Goal: Task Accomplishment & Management: Manage account settings

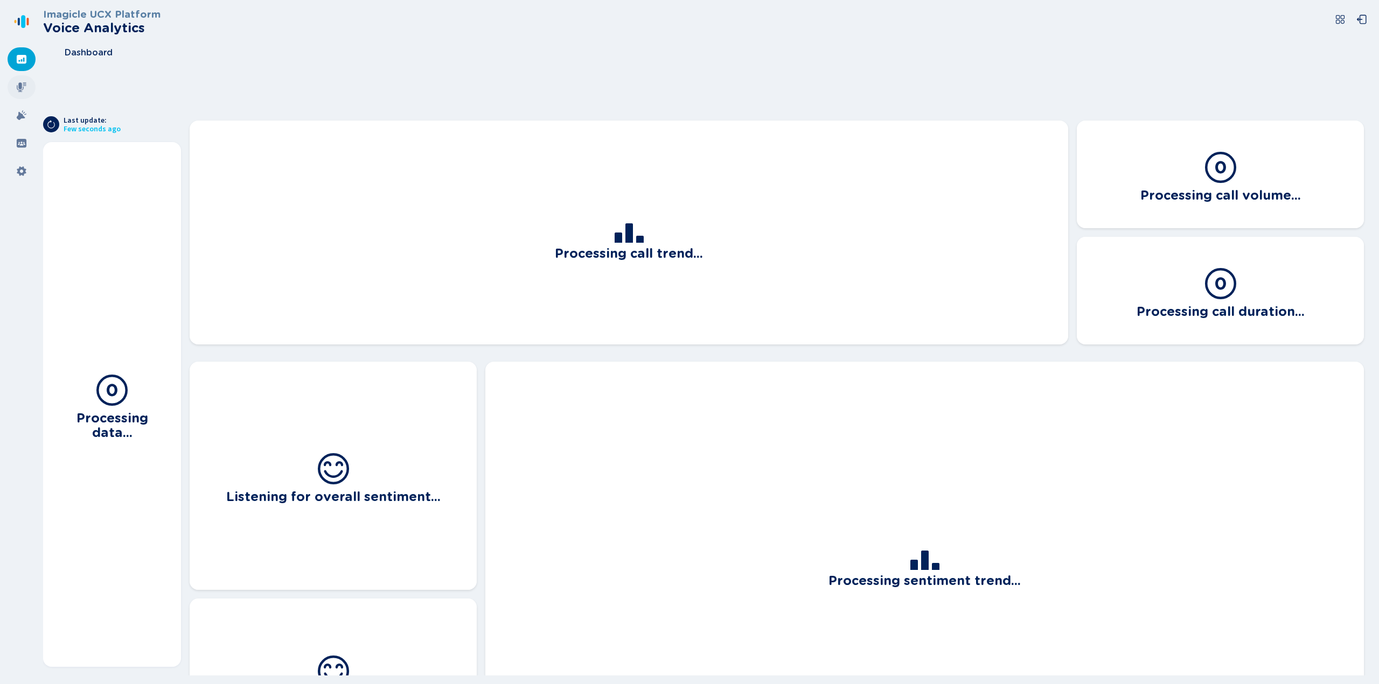
click at [23, 88] on icon at bounding box center [21, 87] width 11 height 11
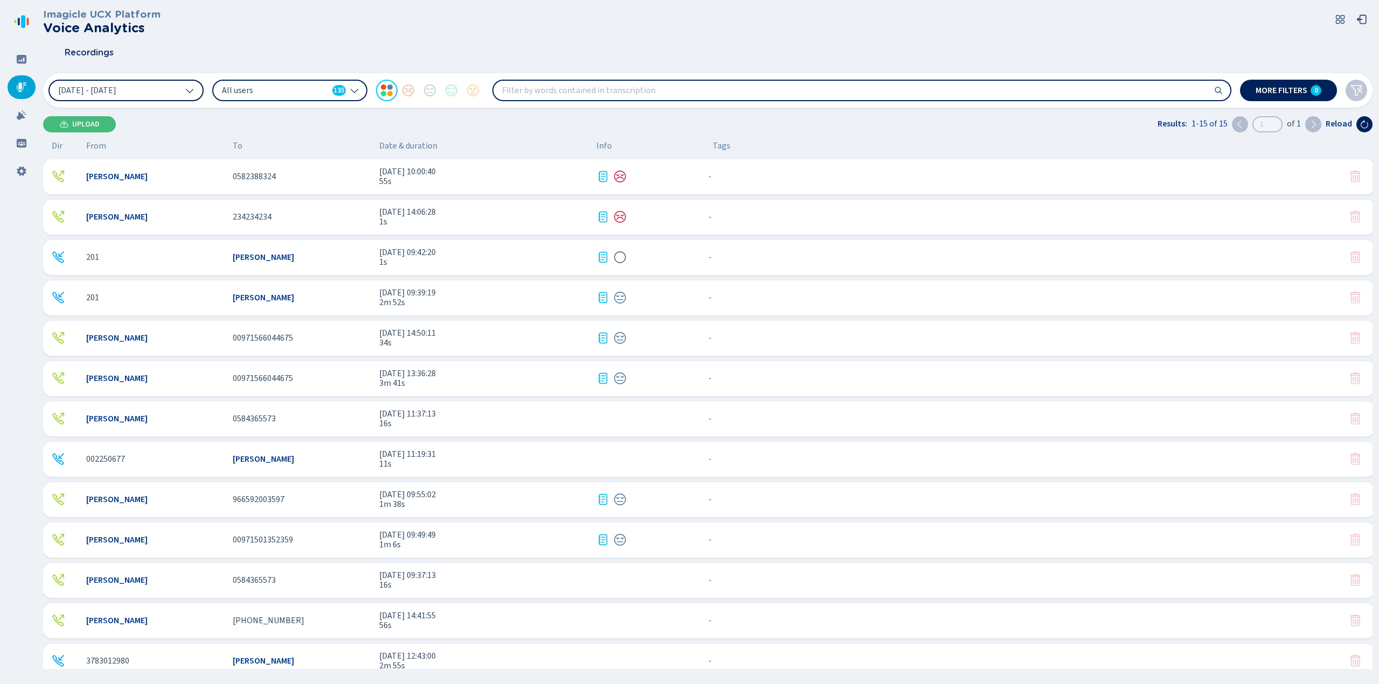
click at [190, 91] on icon at bounding box center [189, 90] width 9 height 9
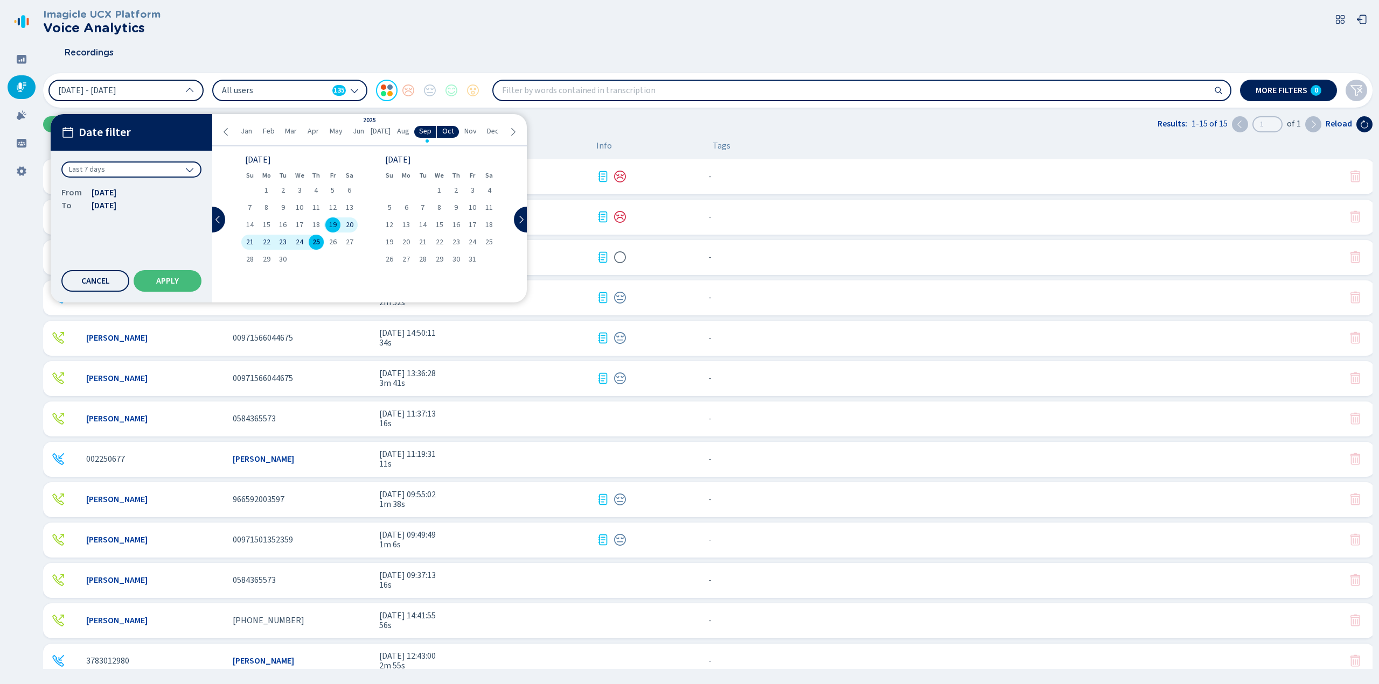
click at [190, 91] on icon at bounding box center [189, 90] width 9 height 9
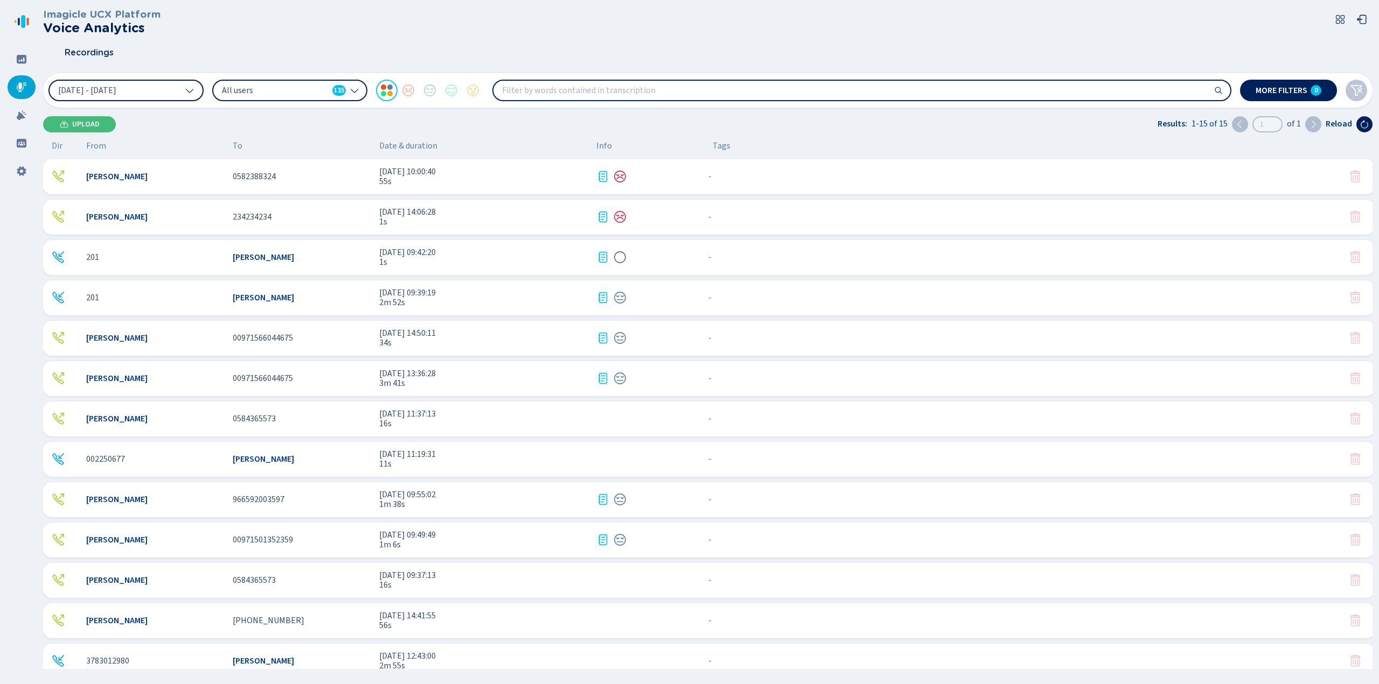
click at [353, 91] on icon at bounding box center [355, 91] width 8 height 4
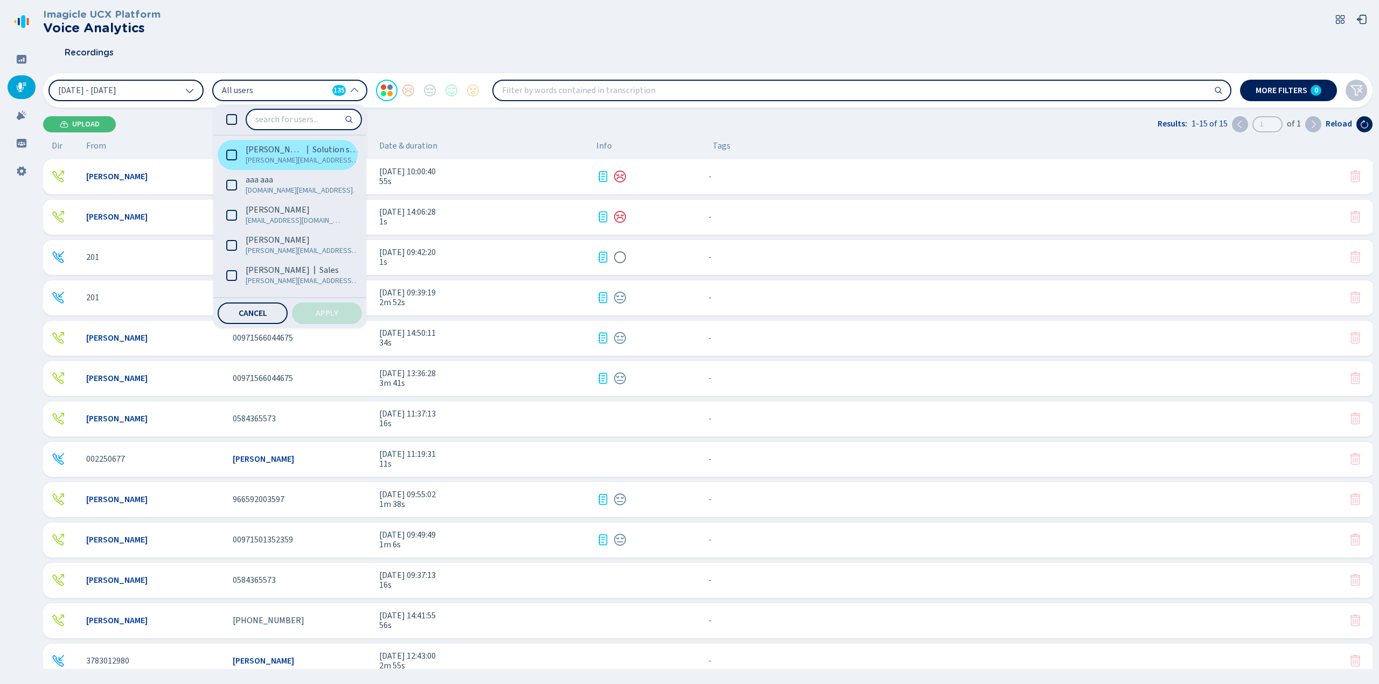
click at [233, 155] on icon at bounding box center [231, 155] width 11 height 11
click at [331, 121] on input "search" at bounding box center [304, 119] width 114 height 19
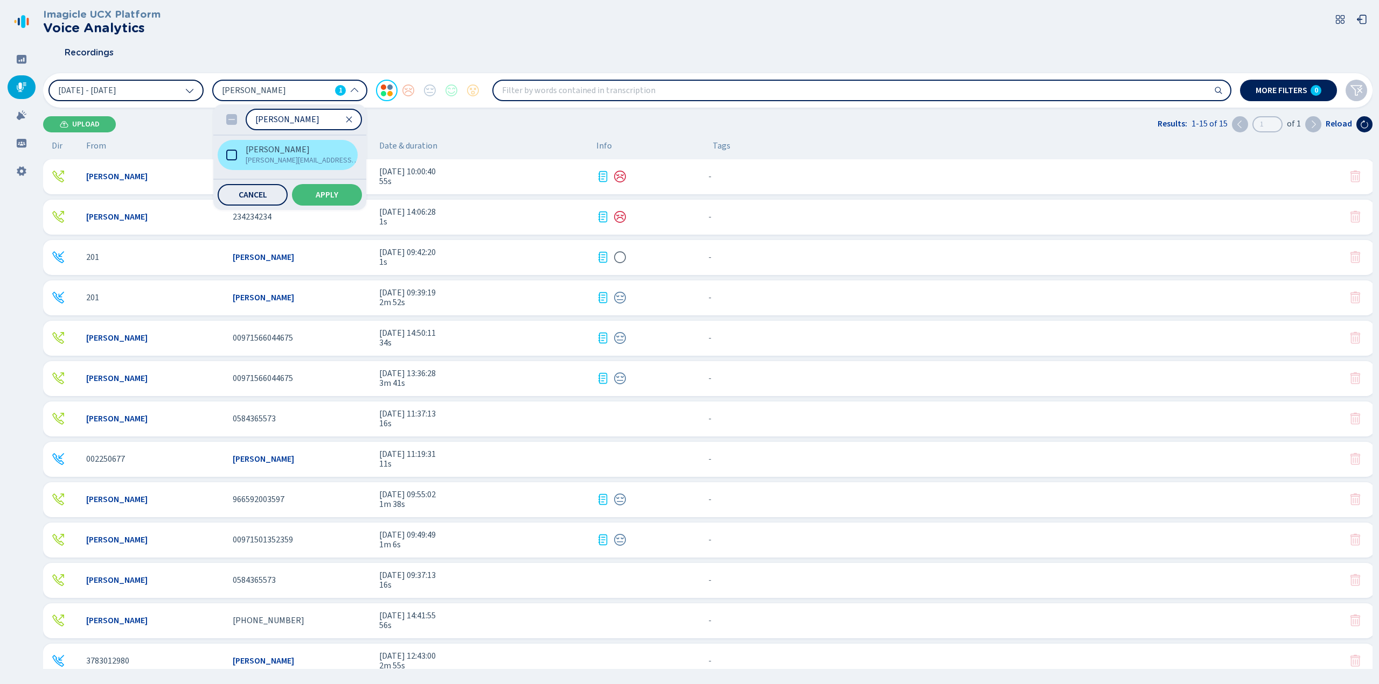
type input "[PERSON_NAME]"
click at [233, 156] on icon at bounding box center [231, 155] width 11 height 11
click at [328, 194] on span "Apply" at bounding box center [327, 195] width 23 height 9
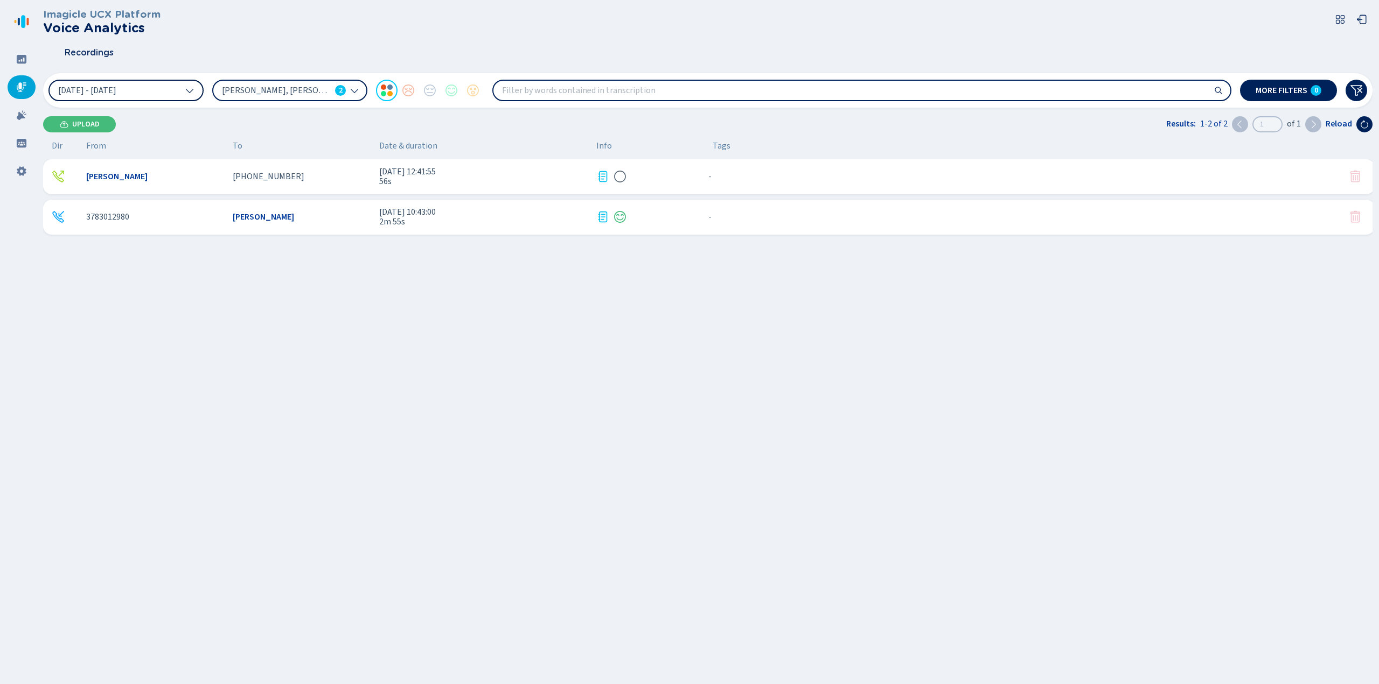
click at [430, 210] on span "[DATE] 10:43:00" at bounding box center [483, 212] width 208 height 10
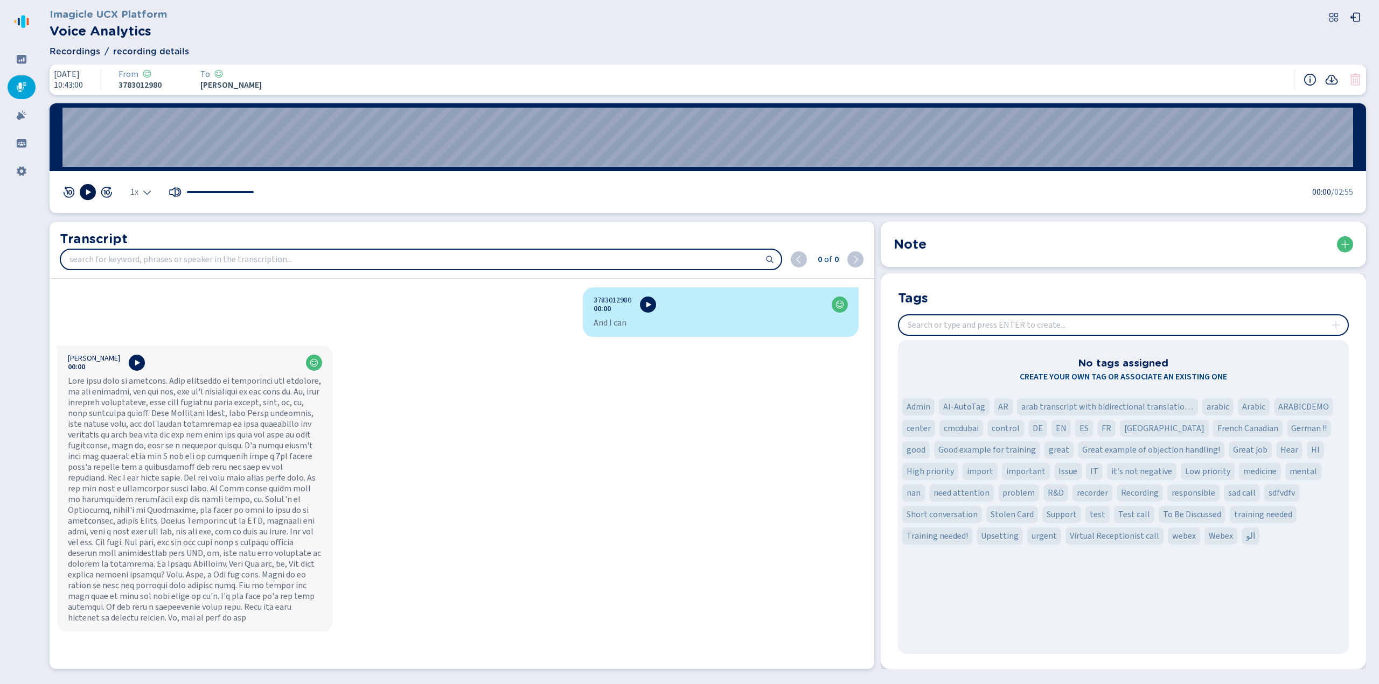
click at [88, 192] on icon at bounding box center [88, 192] width 5 height 5
click at [88, 192] on icon at bounding box center [87, 192] width 9 height 9
click at [647, 307] on icon at bounding box center [647, 304] width 9 height 9
click at [135, 365] on button at bounding box center [137, 363] width 16 height 16
click at [168, 332] on div "3783012980 00:00 And I can [PERSON_NAME] 00:00" at bounding box center [458, 476] width 816 height 377
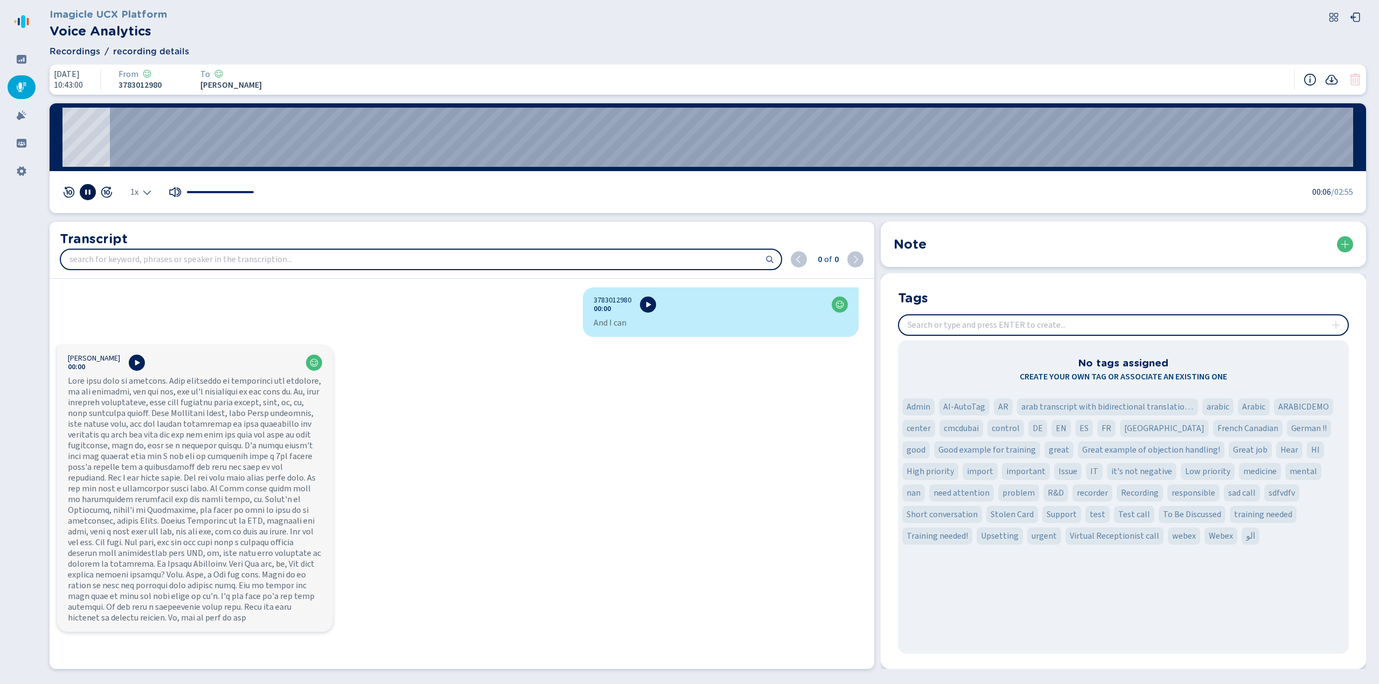
click at [84, 190] on icon at bounding box center [87, 192] width 9 height 9
click at [85, 52] on span "Recordings" at bounding box center [75, 51] width 51 height 13
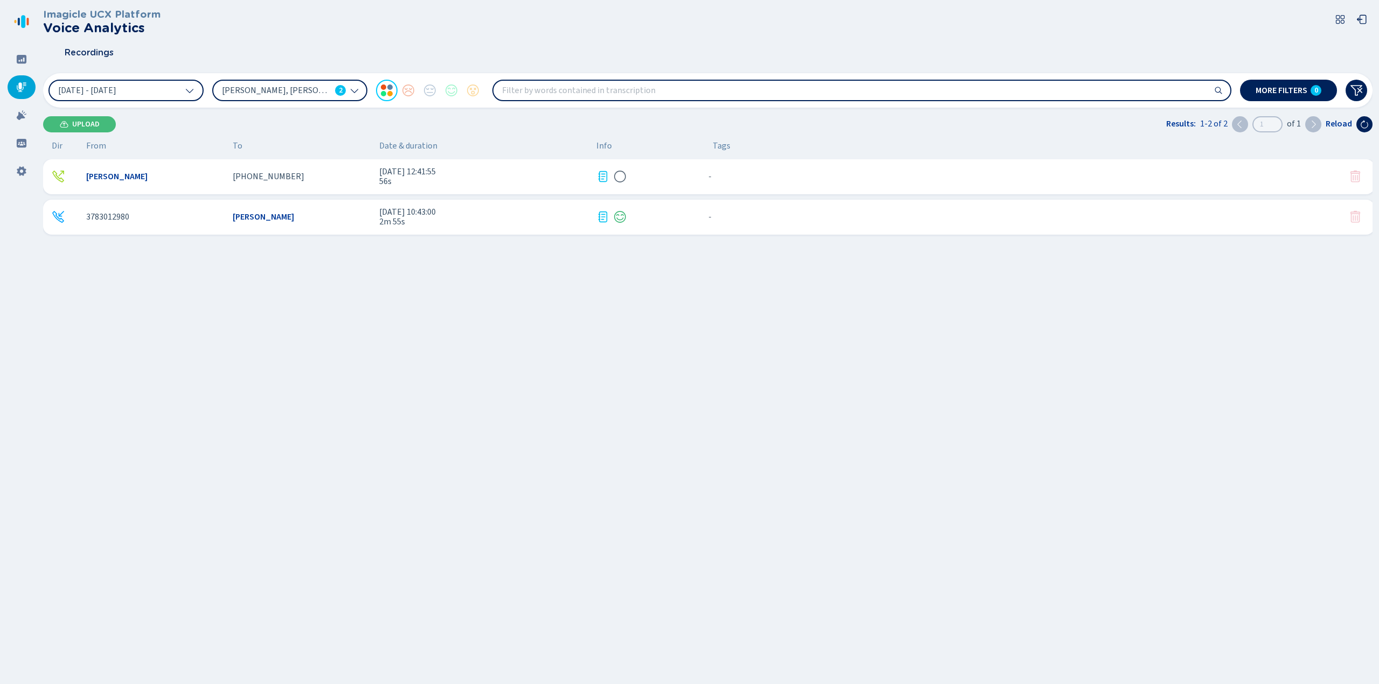
click at [781, 92] on input "search" at bounding box center [861, 90] width 737 height 19
click at [386, 215] on span "[DATE] 10:43:00" at bounding box center [483, 212] width 208 height 10
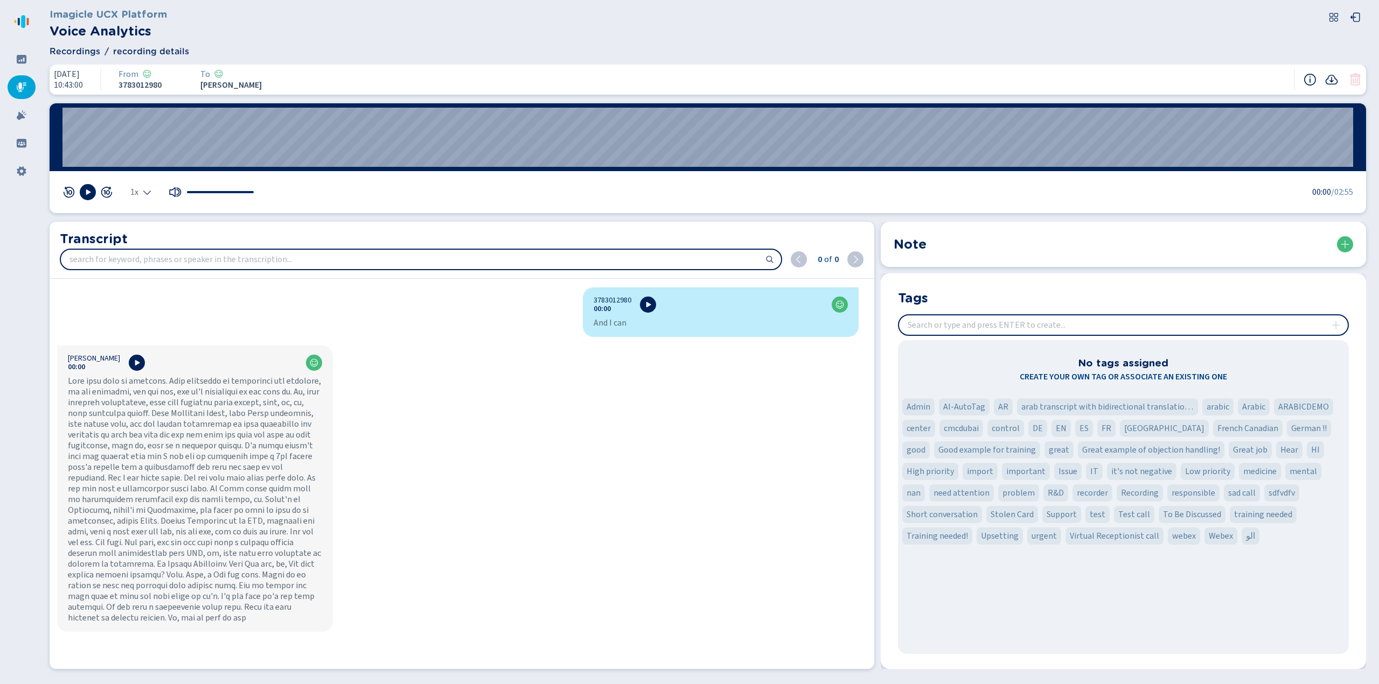
click at [64, 50] on span "Recordings" at bounding box center [75, 51] width 51 height 13
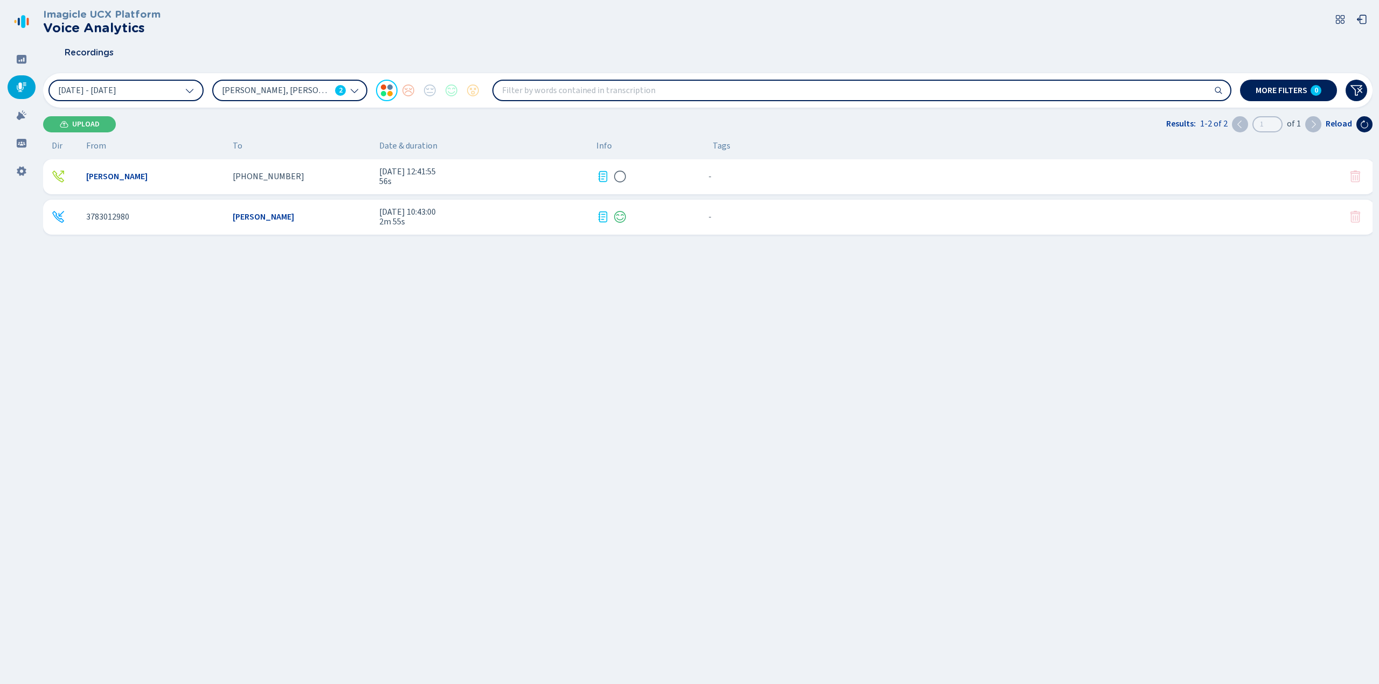
click at [358, 90] on icon at bounding box center [354, 90] width 9 height 9
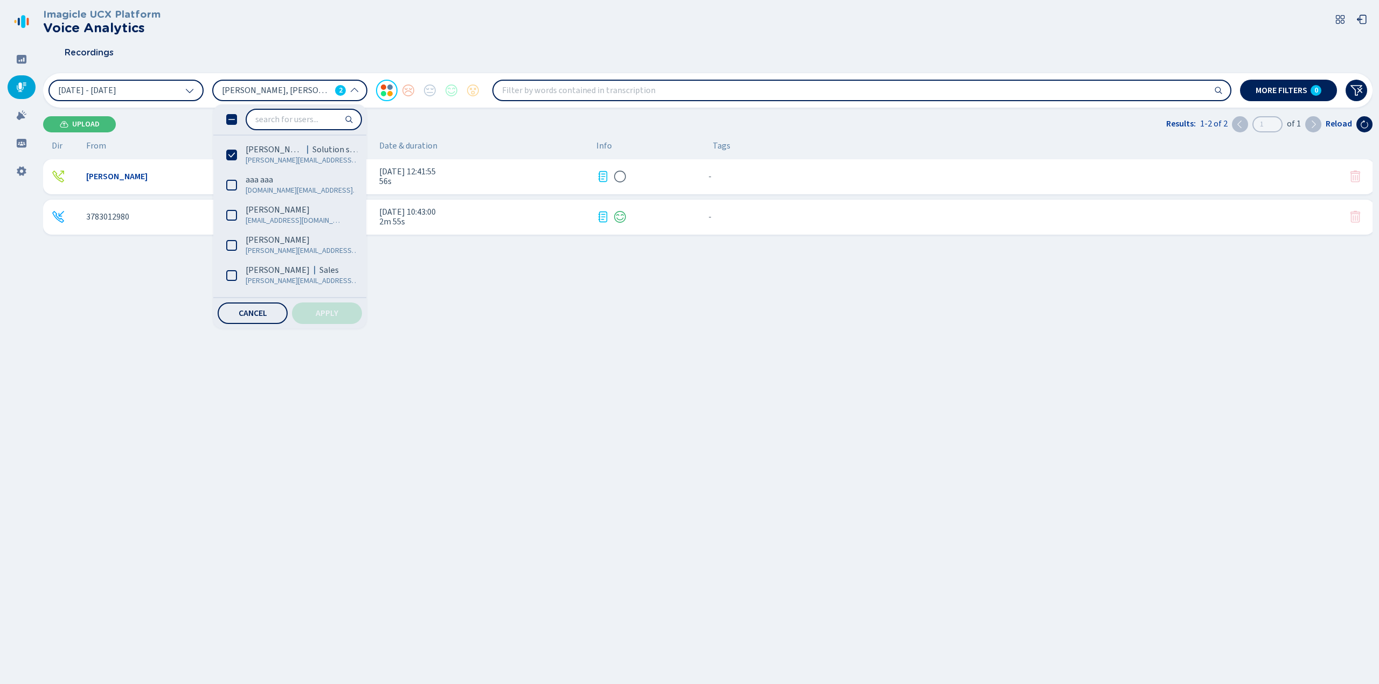
click at [234, 122] on icon at bounding box center [231, 119] width 11 height 11
click at [336, 314] on span "Apply" at bounding box center [327, 313] width 23 height 9
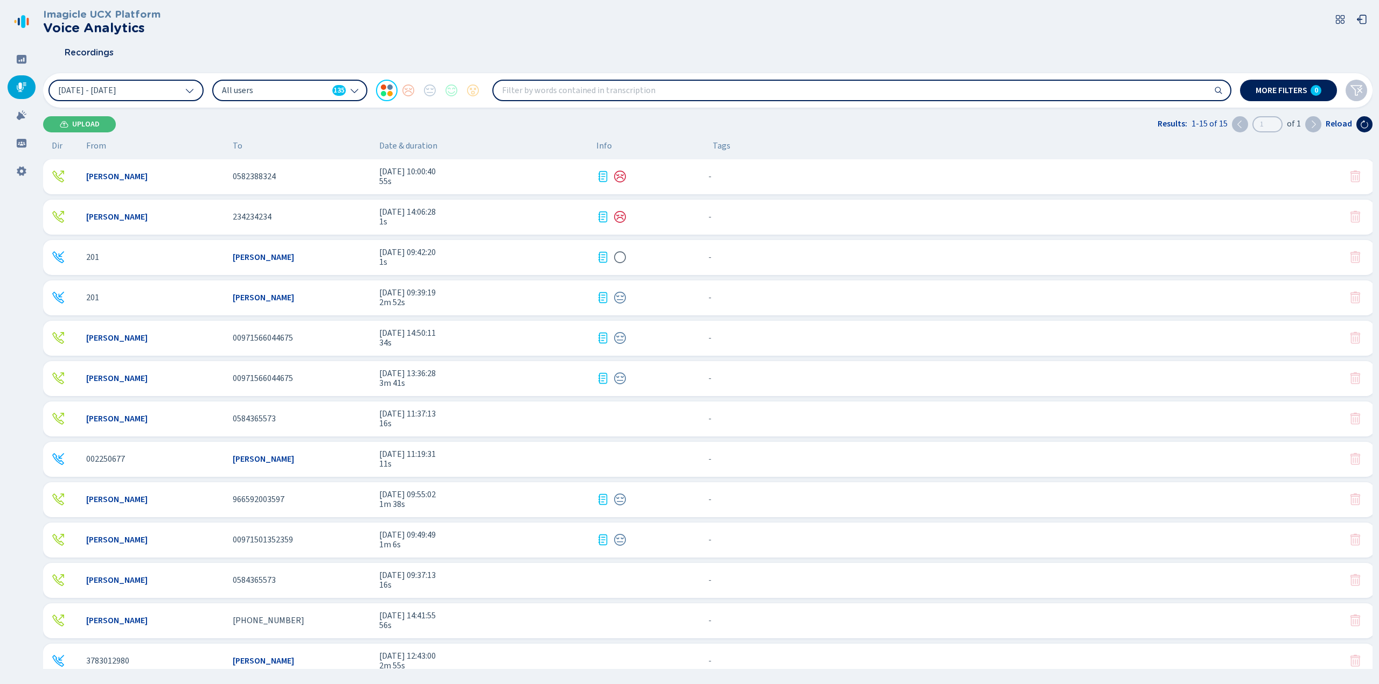
click at [715, 92] on input "search" at bounding box center [861, 90] width 737 height 19
type input "record"
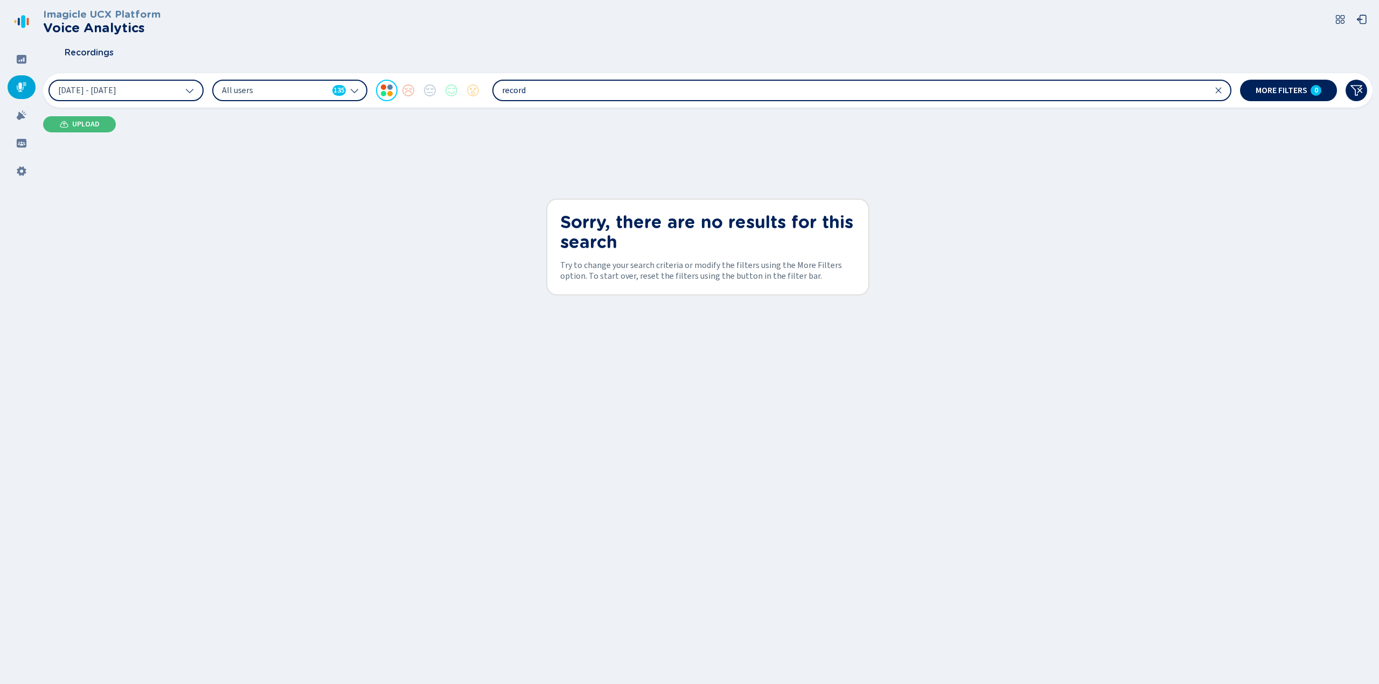
click at [693, 94] on input "record" at bounding box center [861, 90] width 737 height 19
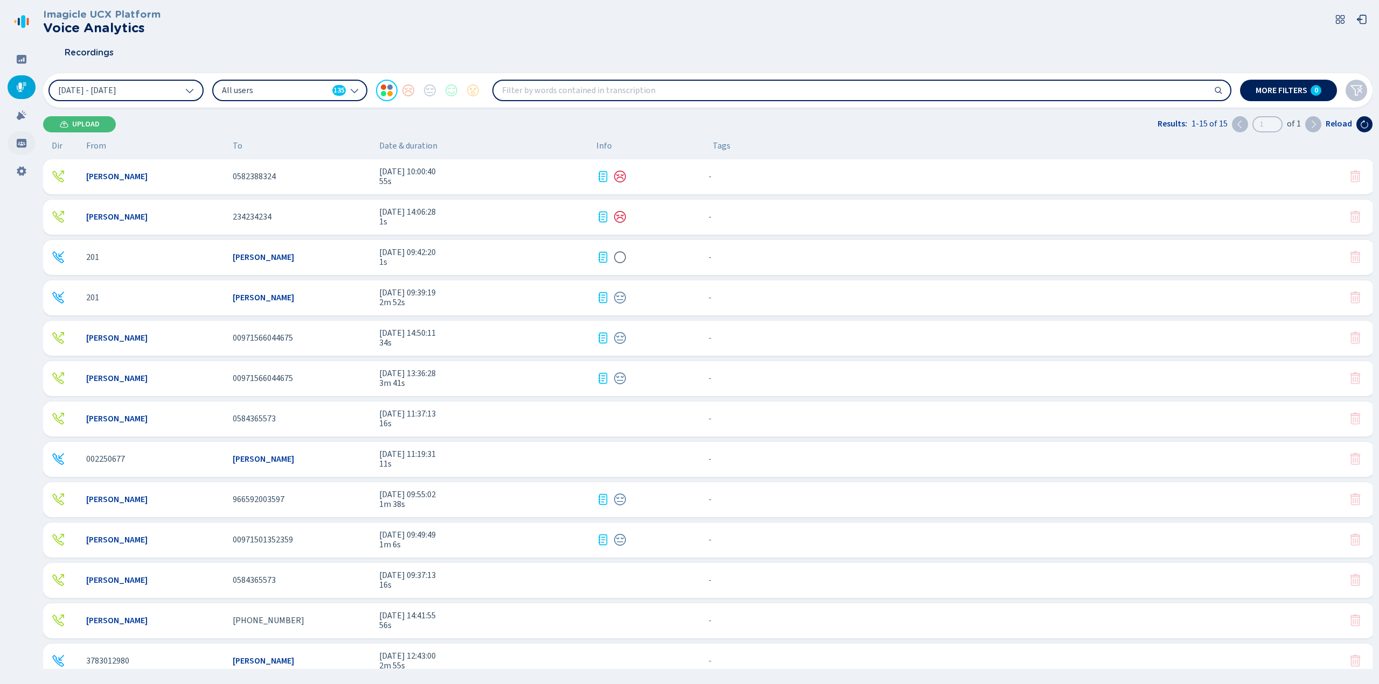
click at [25, 144] on icon at bounding box center [22, 143] width 10 height 9
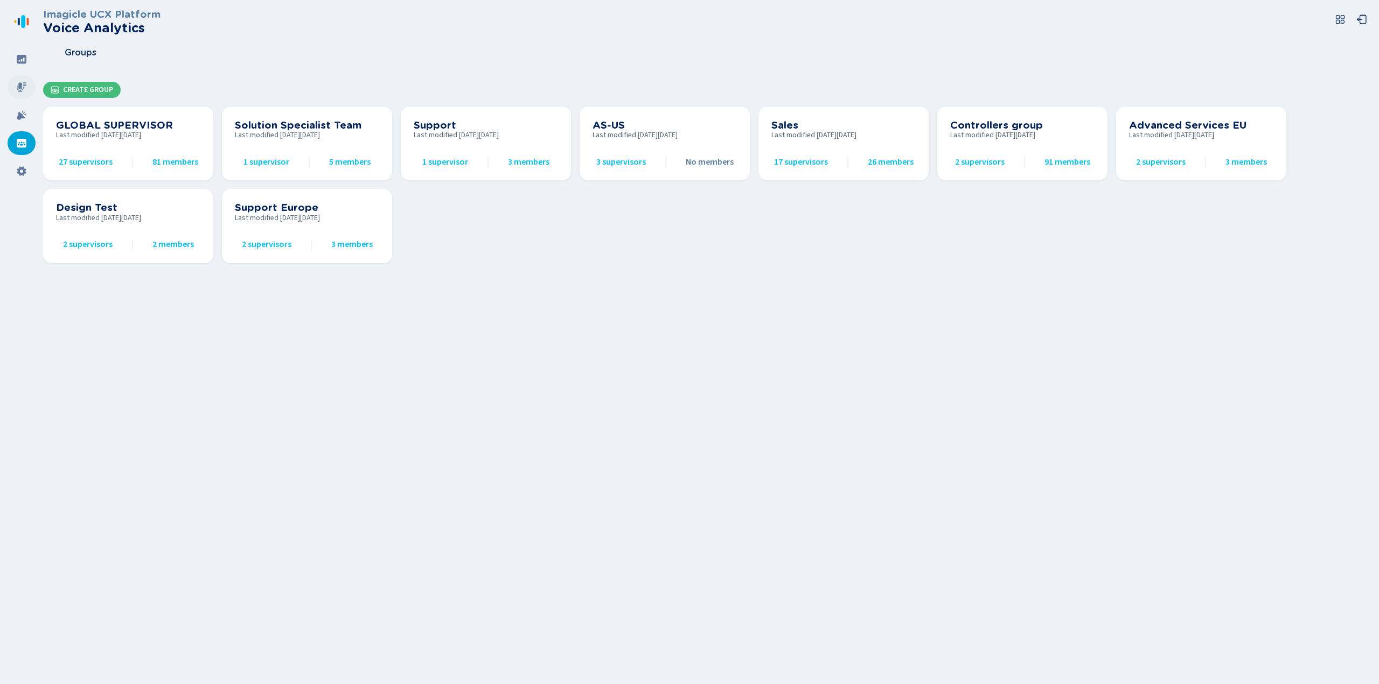
click at [23, 87] on icon at bounding box center [21, 87] width 11 height 11
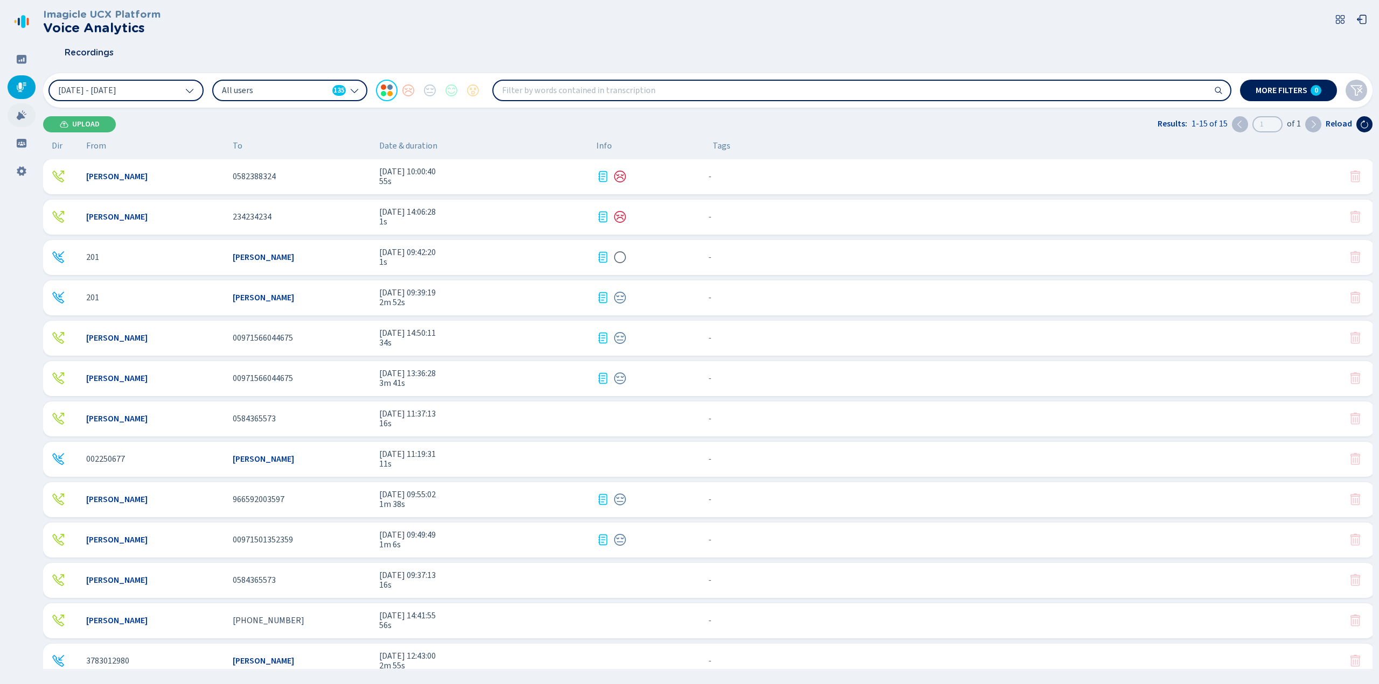
click at [22, 118] on icon at bounding box center [22, 115] width 10 height 10
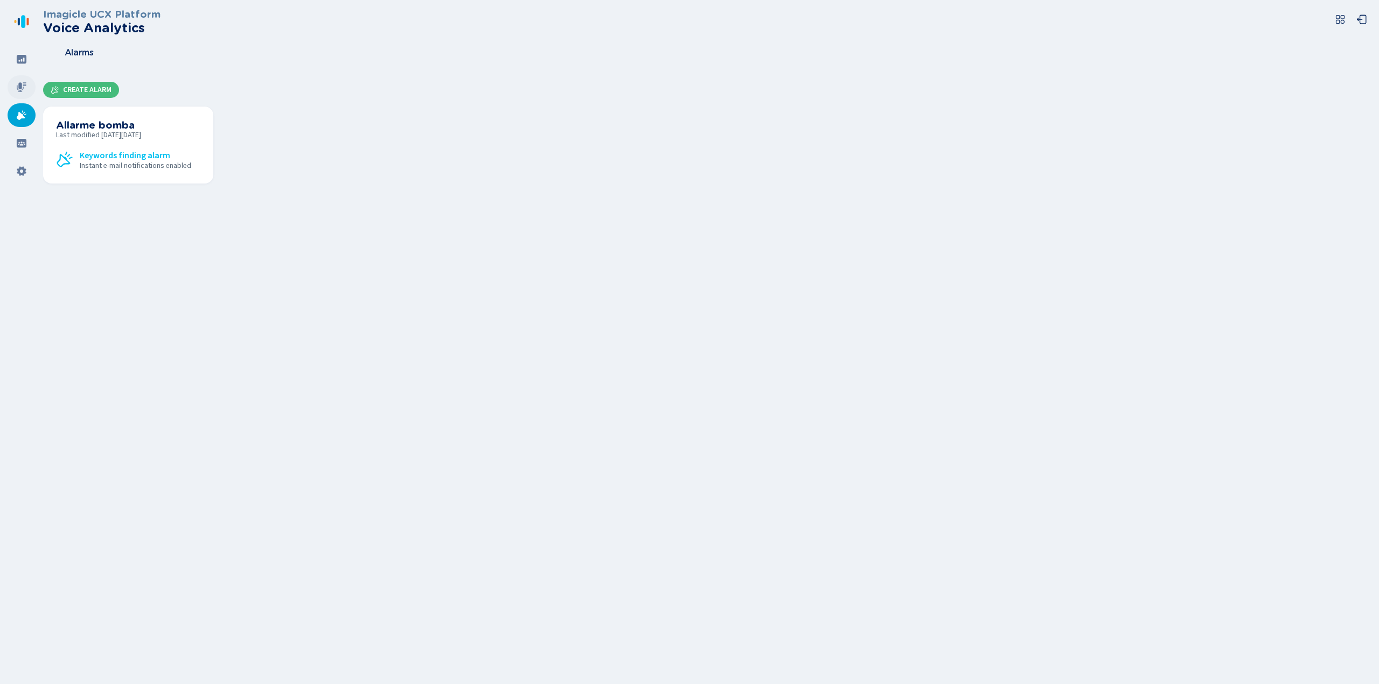
click at [19, 88] on icon at bounding box center [22, 87] width 10 height 10
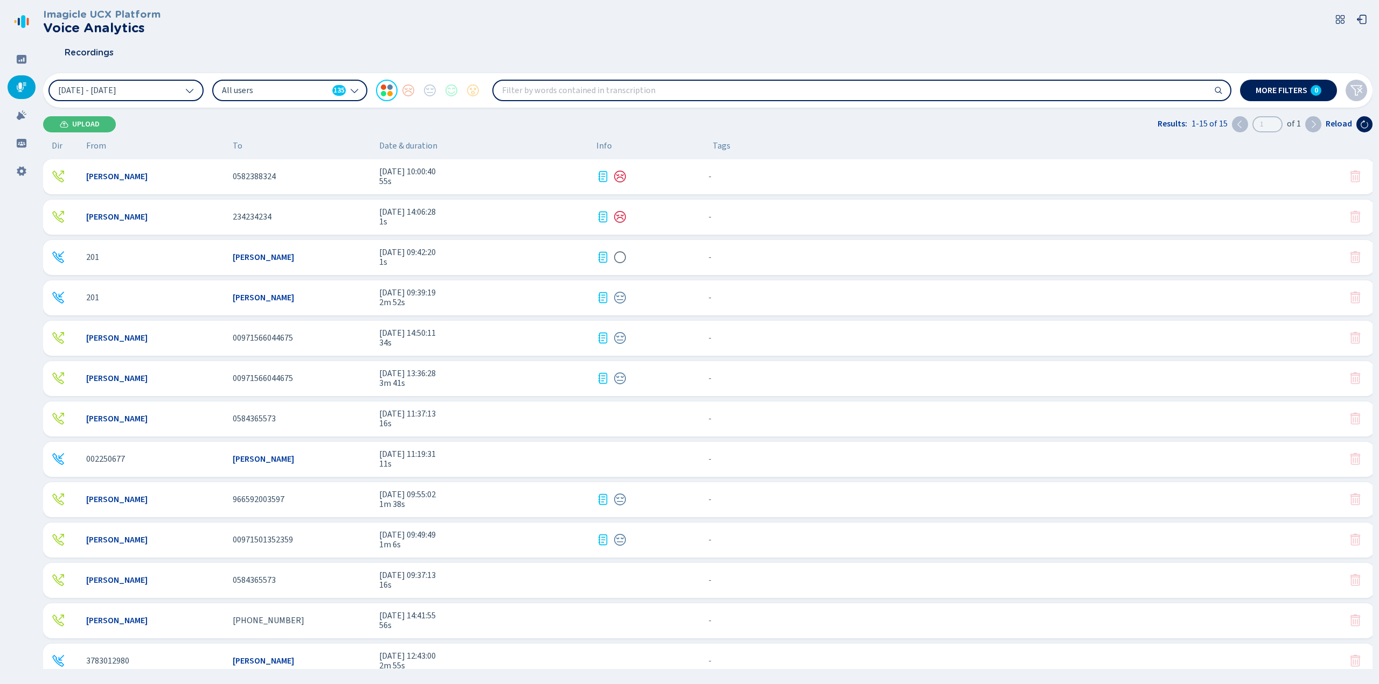
click at [18, 414] on nav at bounding box center [21, 342] width 43 height 684
click at [1363, 124] on icon at bounding box center [1364, 124] width 9 height 9
click at [21, 174] on icon at bounding box center [21, 171] width 9 height 10
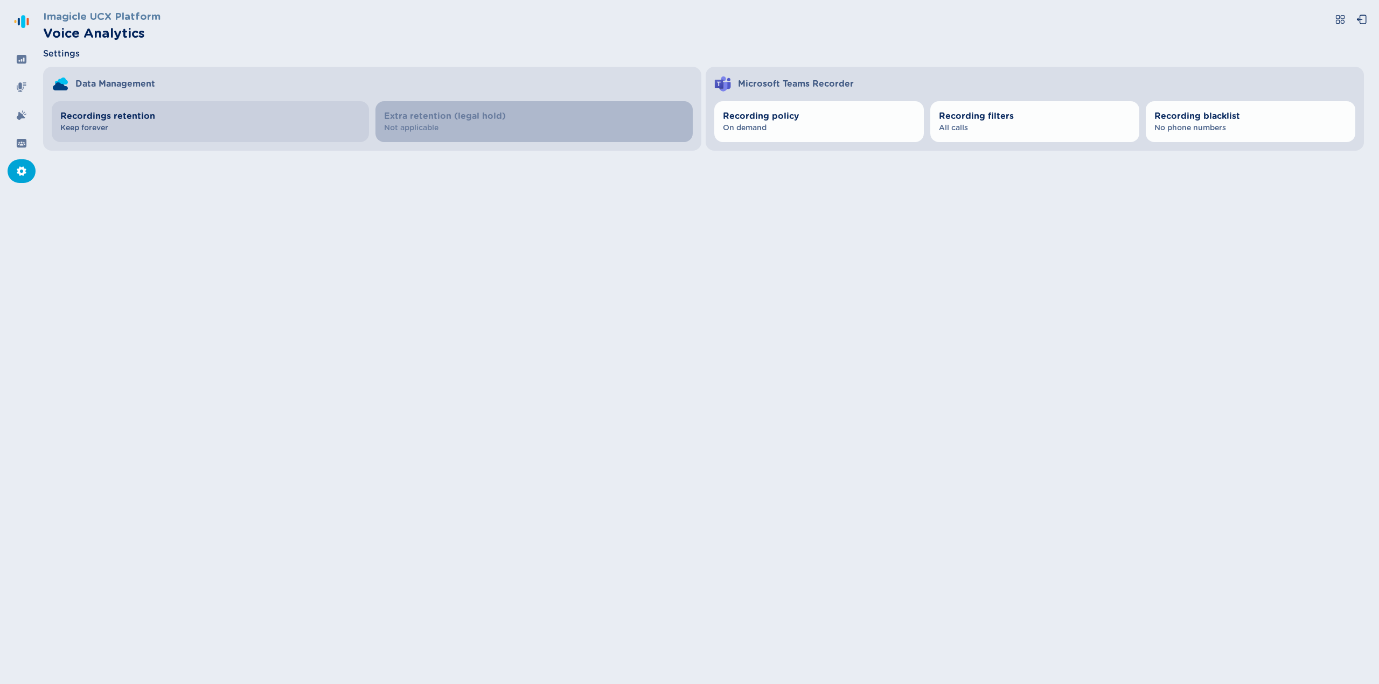
click at [188, 116] on span "Recordings retention" at bounding box center [210, 116] width 300 height 13
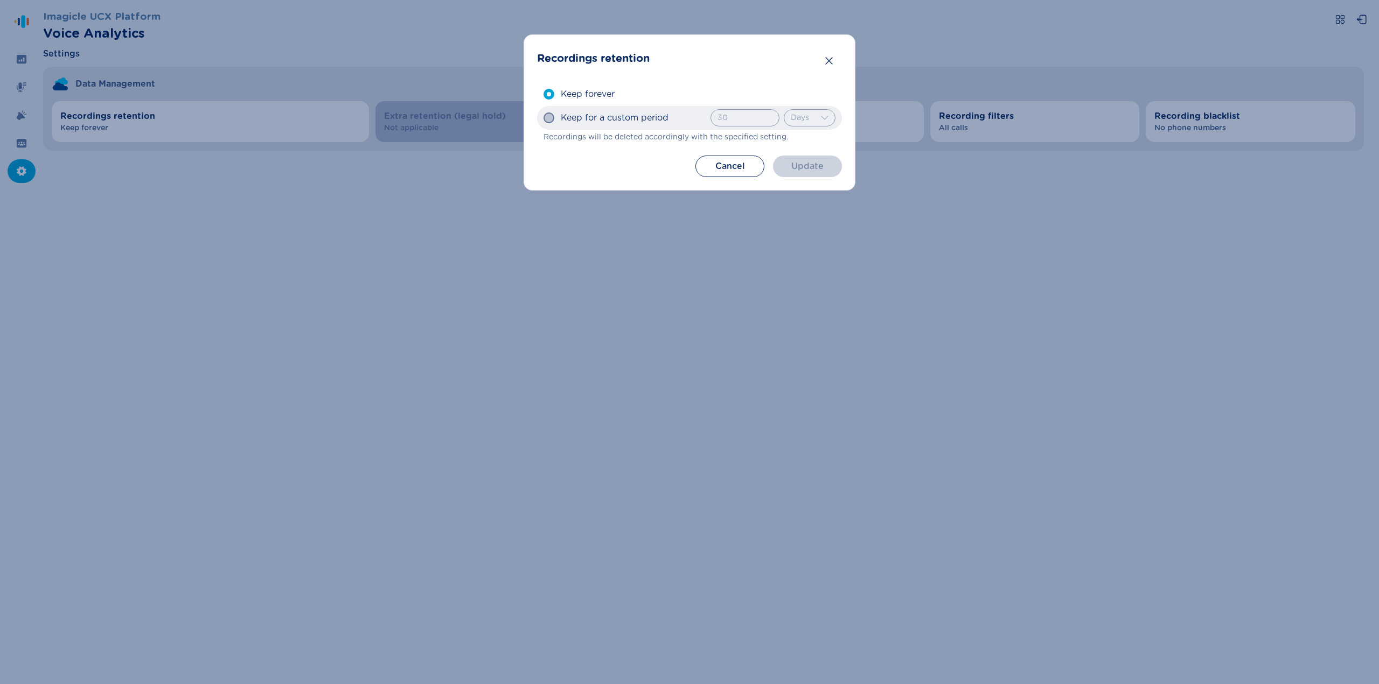
click at [544, 120] on span at bounding box center [548, 118] width 11 height 11
click at [543, 118] on input "Keep for a custom period 30 Invalid number, hours must be between 1 and 23 Days…" at bounding box center [543, 118] width 1 height 1
radio input "true"
click at [826, 117] on select "Days Hours" at bounding box center [809, 117] width 52 height 17
click at [543, 118] on input "Keep for a custom period 30 Invalid number, days must be greater than 0 Days Ho…" at bounding box center [543, 118] width 1 height 1
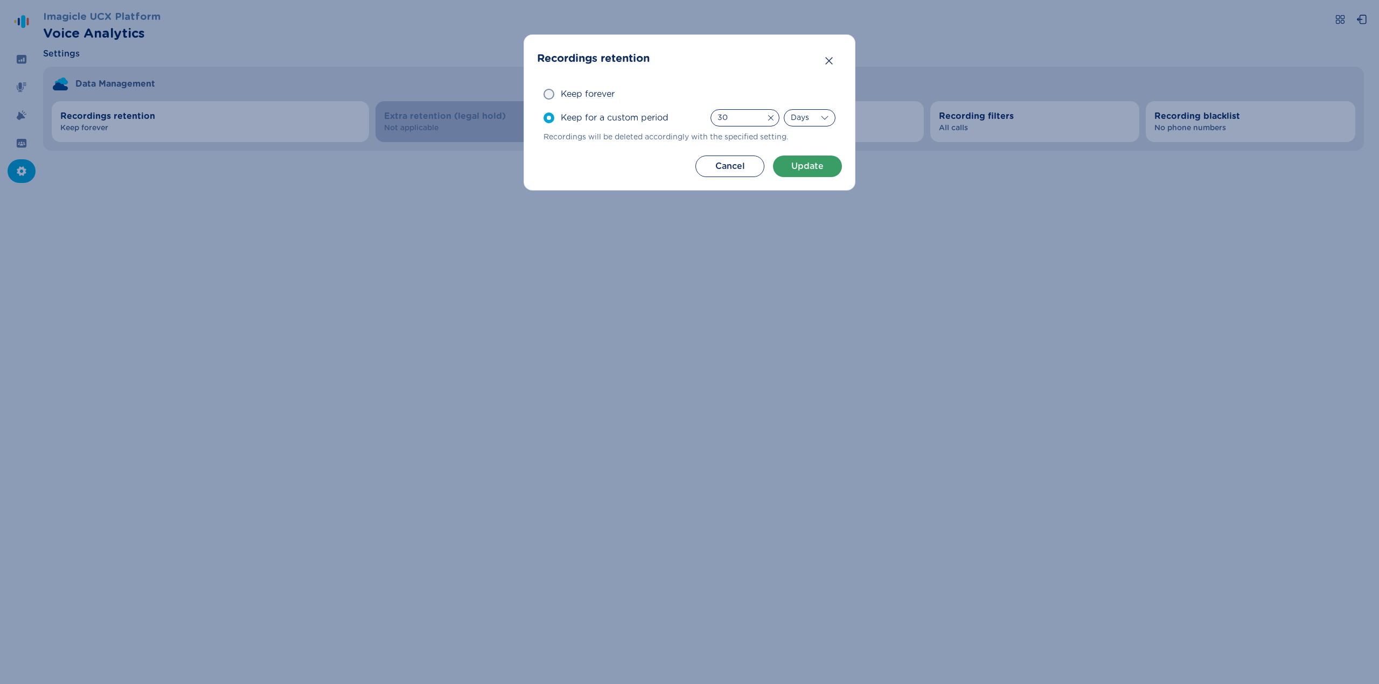
click at [768, 60] on header "Recordings retention" at bounding box center [689, 59] width 305 height 22
click at [547, 95] on span at bounding box center [548, 94] width 11 height 11
click at [543, 95] on input "Keep forever" at bounding box center [543, 94] width 1 height 1
radio input "true"
click at [741, 169] on button "Cancel" at bounding box center [729, 167] width 69 height 22
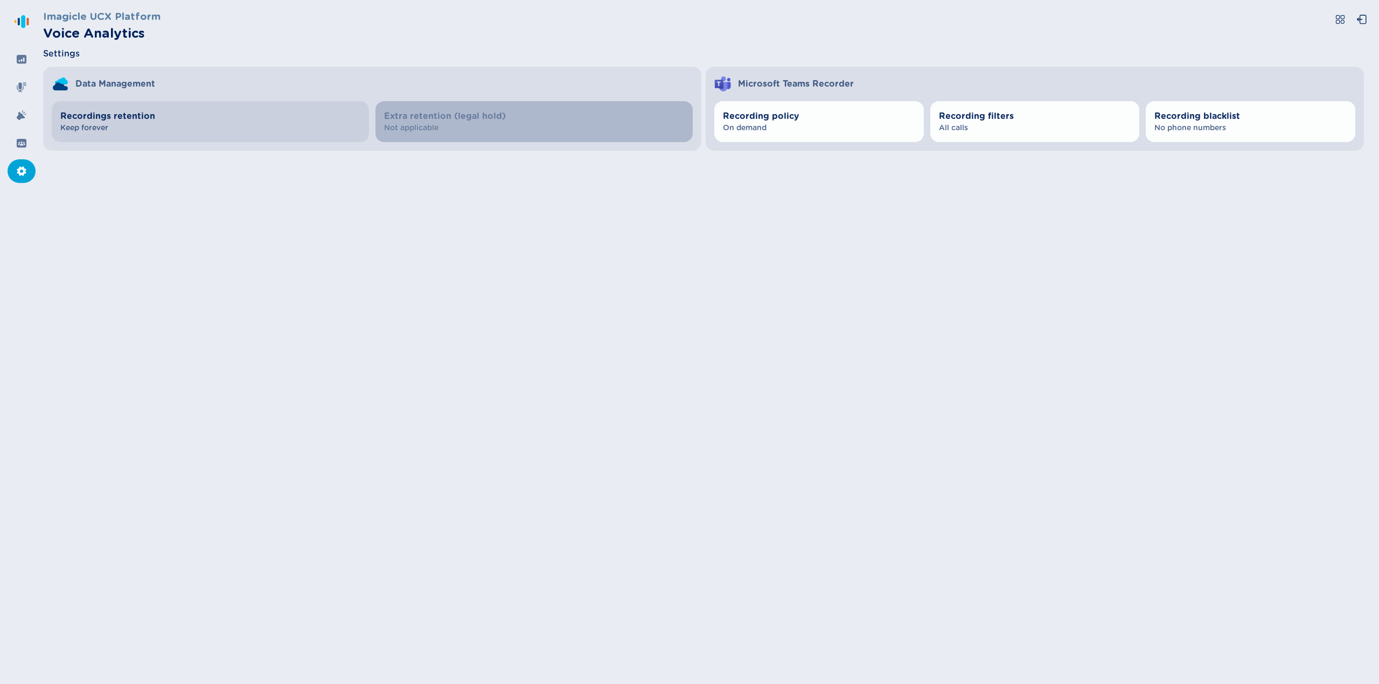
click at [134, 117] on span "Recordings retention" at bounding box center [210, 116] width 300 height 13
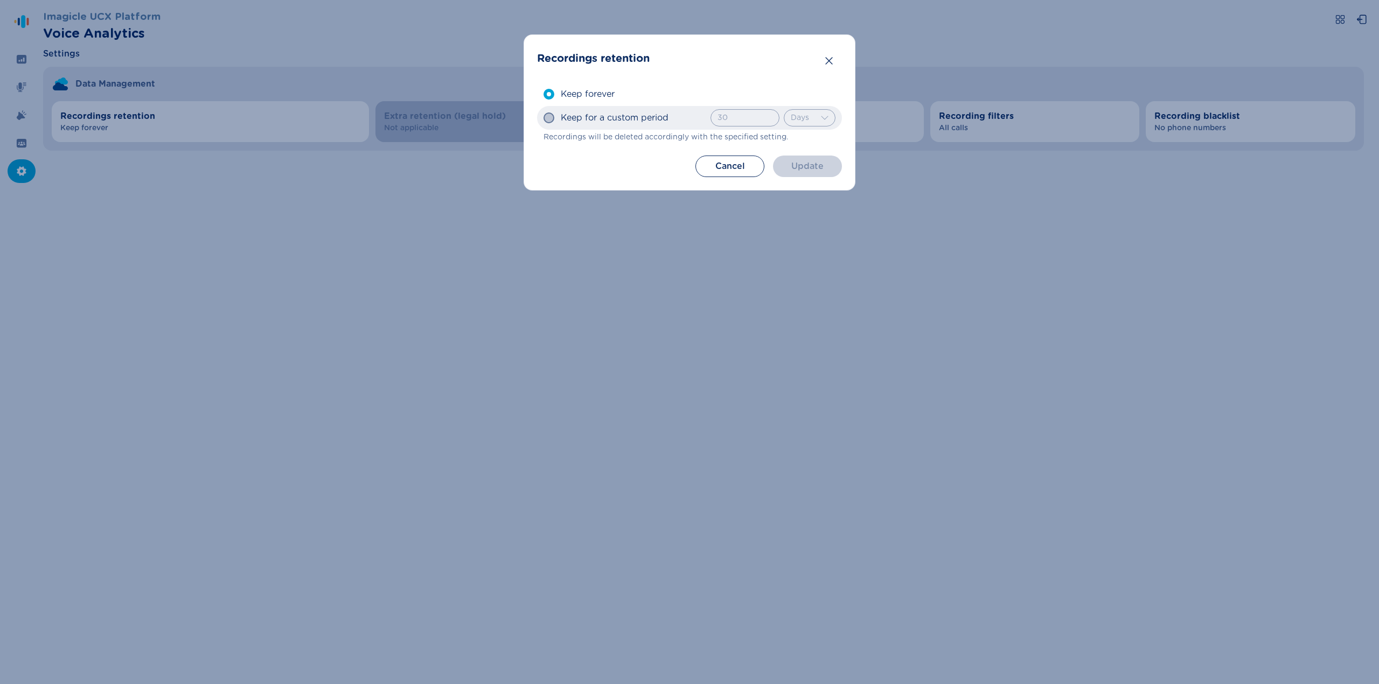
click at [550, 119] on span at bounding box center [548, 118] width 11 height 11
click at [543, 118] on input "Keep for a custom period 30 Invalid number, hours must be between 1 and 23 Days…" at bounding box center [543, 118] width 1 height 1
radio input "true"
click at [730, 117] on input "30" at bounding box center [744, 117] width 69 height 17
click at [543, 118] on input "Keep for a custom period 30 Invalid number, days must be greater than 0 Days Ho…" at bounding box center [543, 118] width 1 height 1
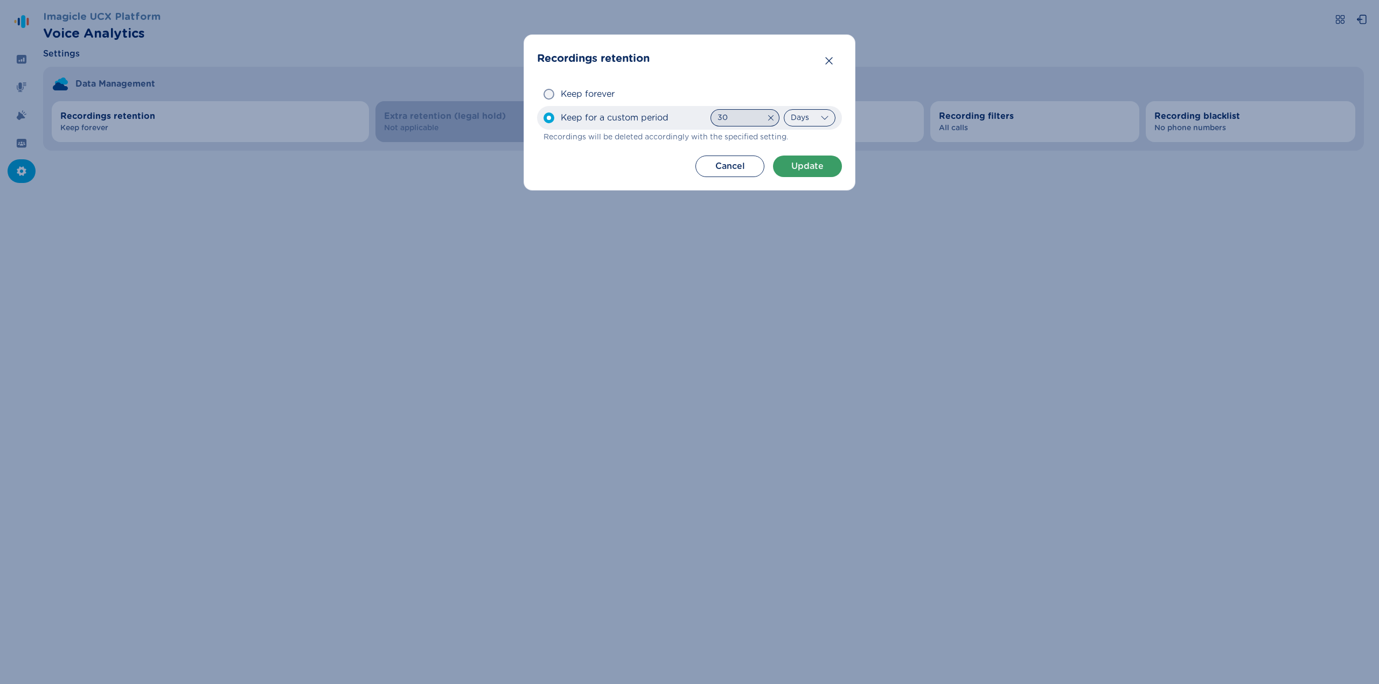
click at [729, 117] on input "30" at bounding box center [744, 117] width 69 height 17
click at [543, 118] on input "Keep for a custom period 30 Invalid number, days must be greater than 0 Days Ho…" at bounding box center [543, 118] width 1 height 1
drag, startPoint x: 714, startPoint y: 115, endPoint x: 728, endPoint y: 117, distance: 14.2
click at [728, 117] on input "30" at bounding box center [744, 117] width 69 height 17
click at [543, 118] on input "Keep for a custom period 30 Invalid number, days must be greater than 0 Days Ho…" at bounding box center [543, 118] width 1 height 1
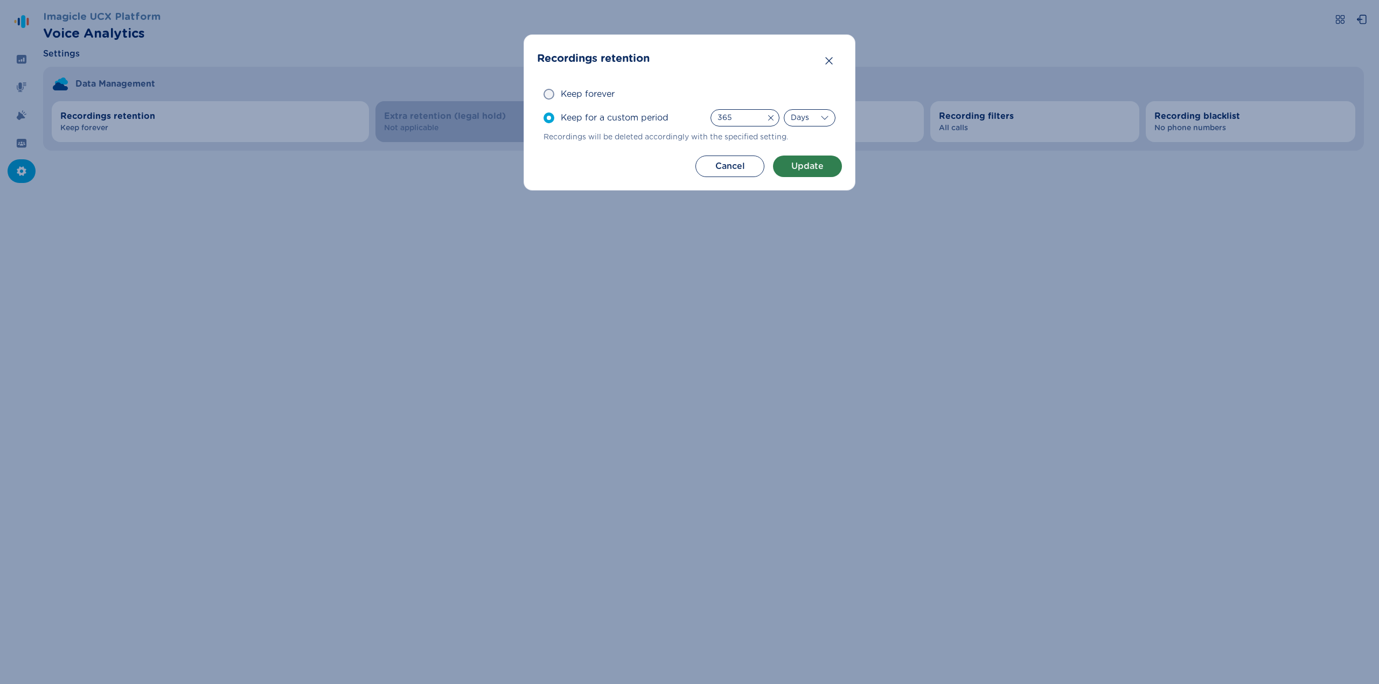
type input "365"
click at [814, 166] on button "Update" at bounding box center [807, 167] width 69 height 22
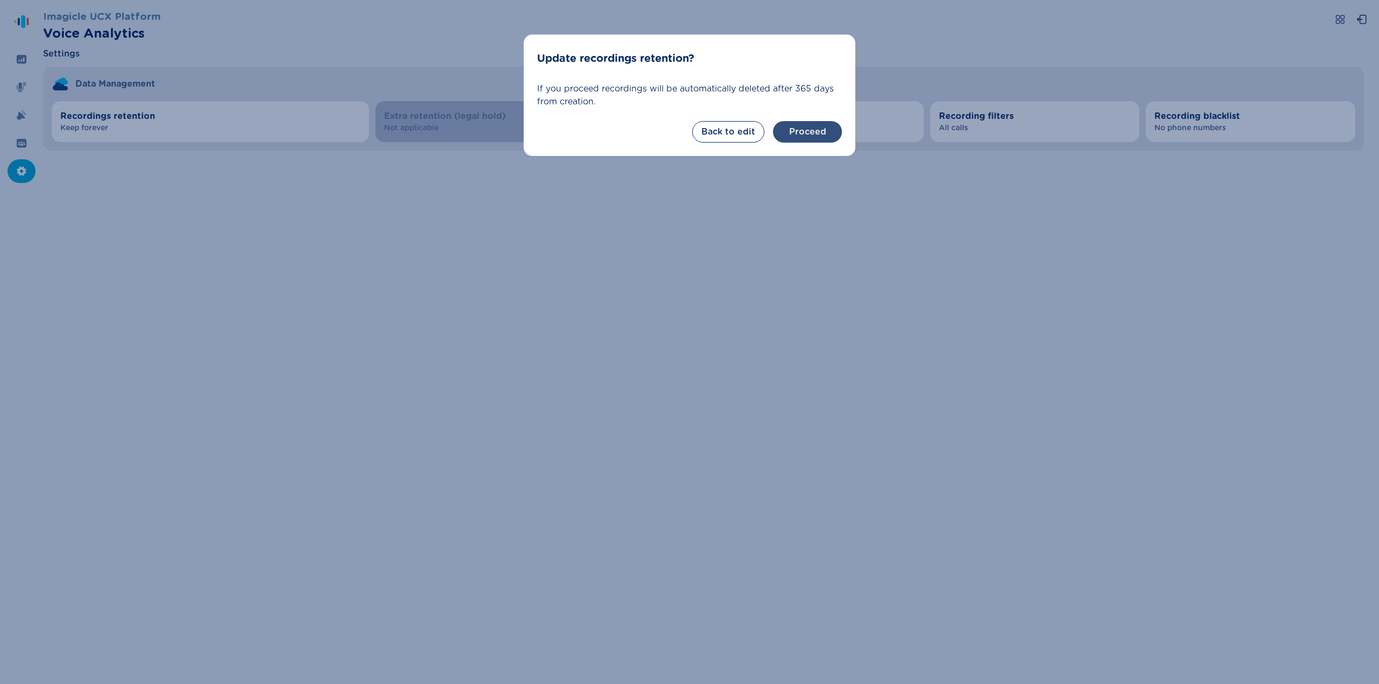
click at [813, 136] on button "Proceed" at bounding box center [807, 132] width 69 height 22
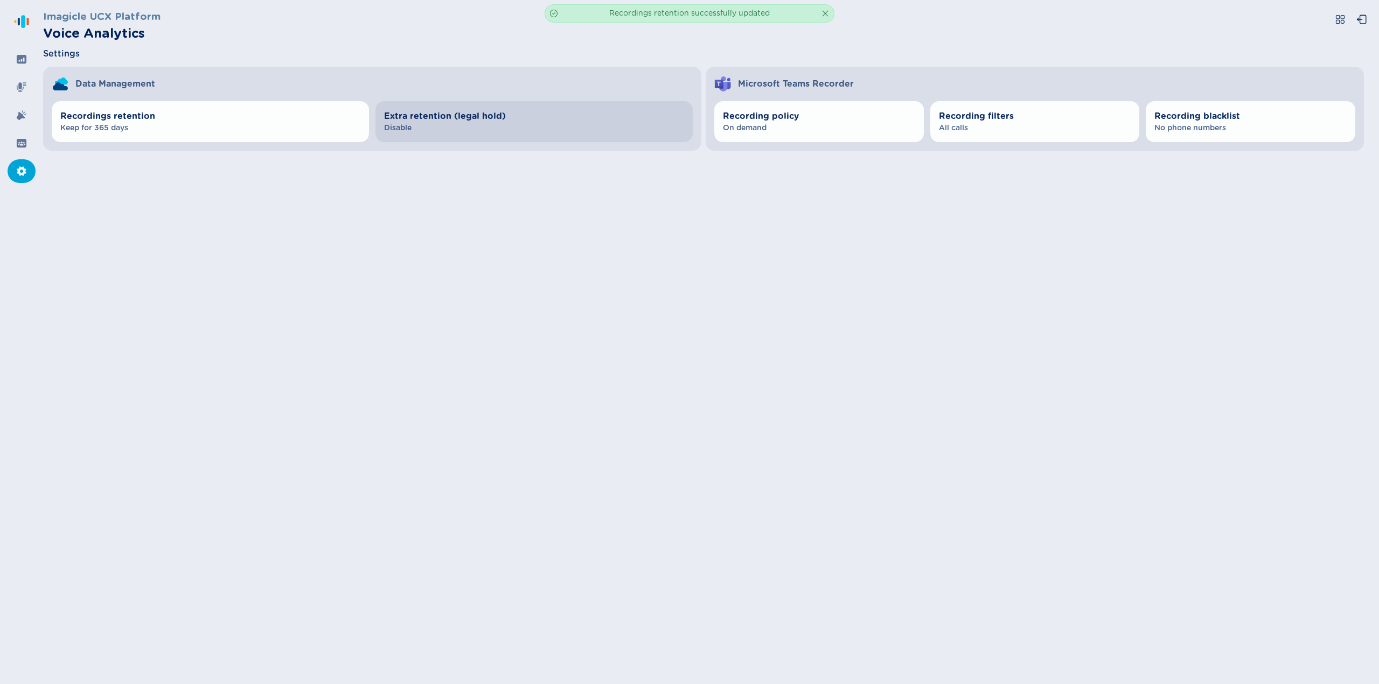
click at [457, 118] on span "Extra retention (legal hold)" at bounding box center [534, 116] width 300 height 13
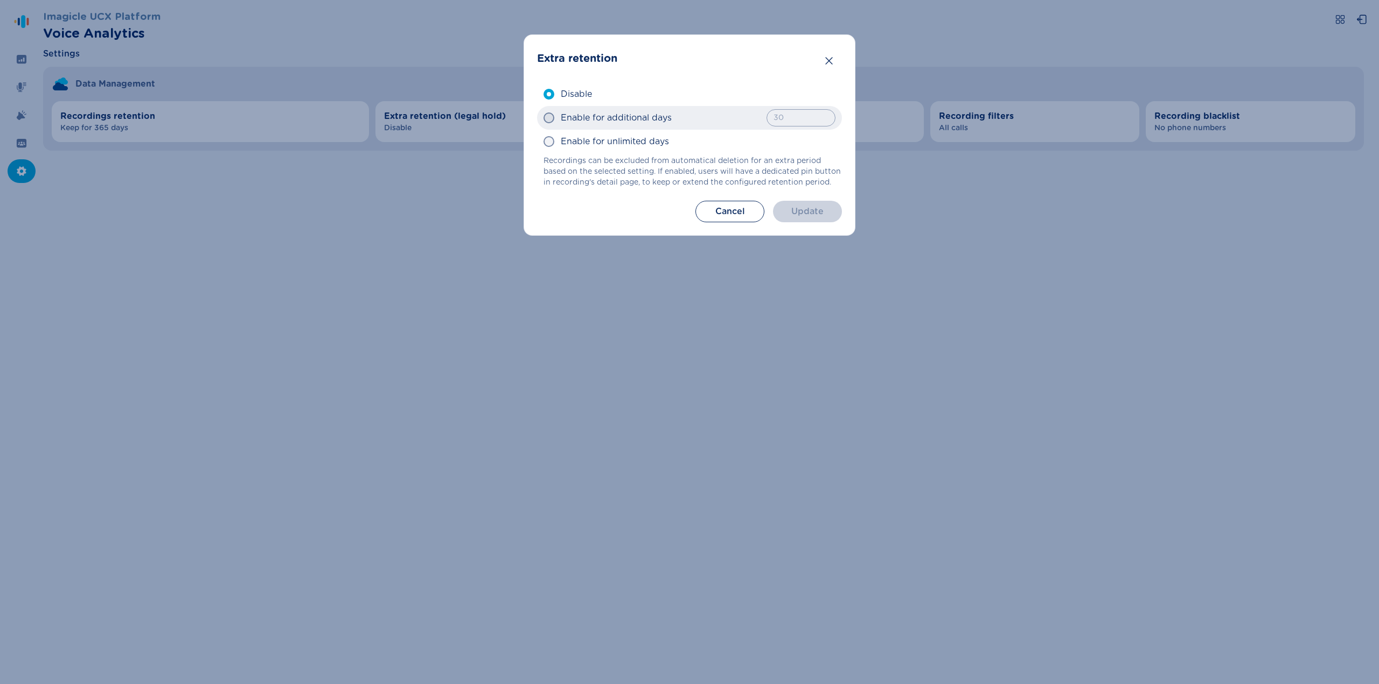
click at [548, 118] on span at bounding box center [548, 118] width 11 height 11
click at [543, 118] on input "Enable for additional days 30 Invalid number, days must be greater than 0" at bounding box center [543, 118] width 1 height 1
radio input "true"
click at [815, 216] on button "Update" at bounding box center [807, 212] width 69 height 22
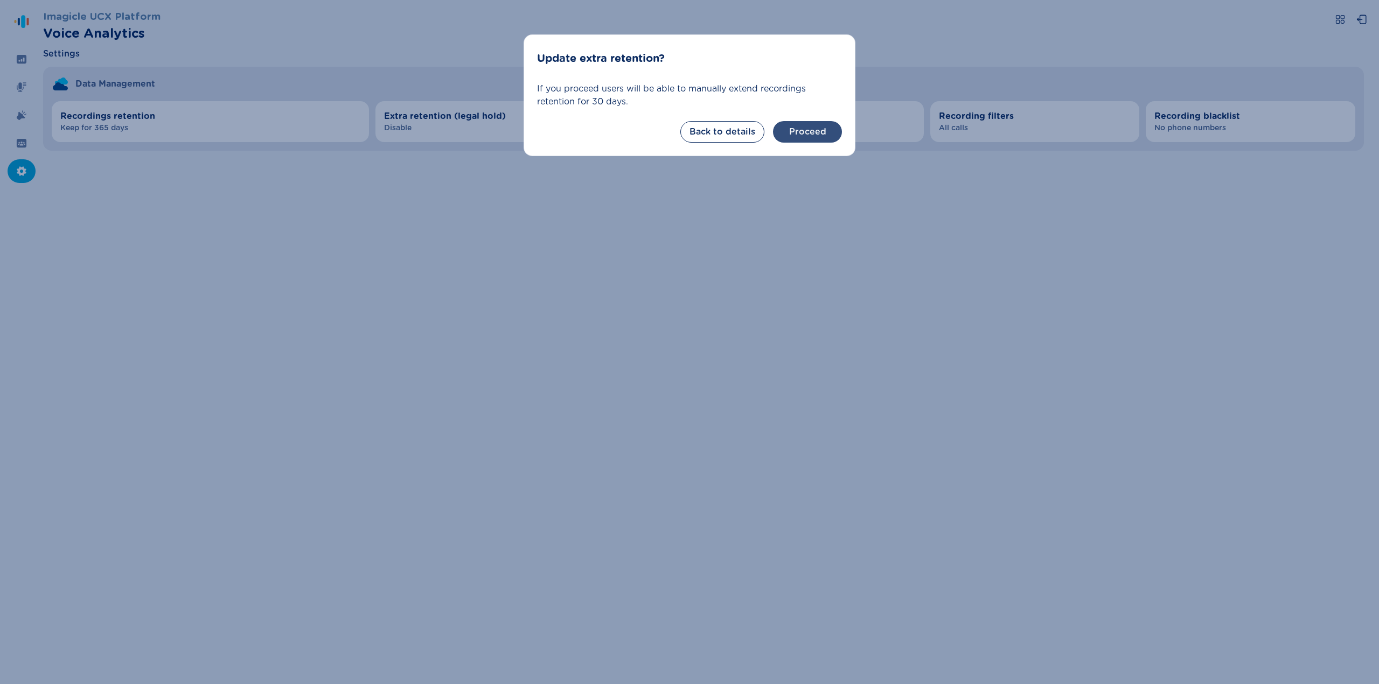
click at [822, 136] on button "Proceed" at bounding box center [807, 132] width 69 height 22
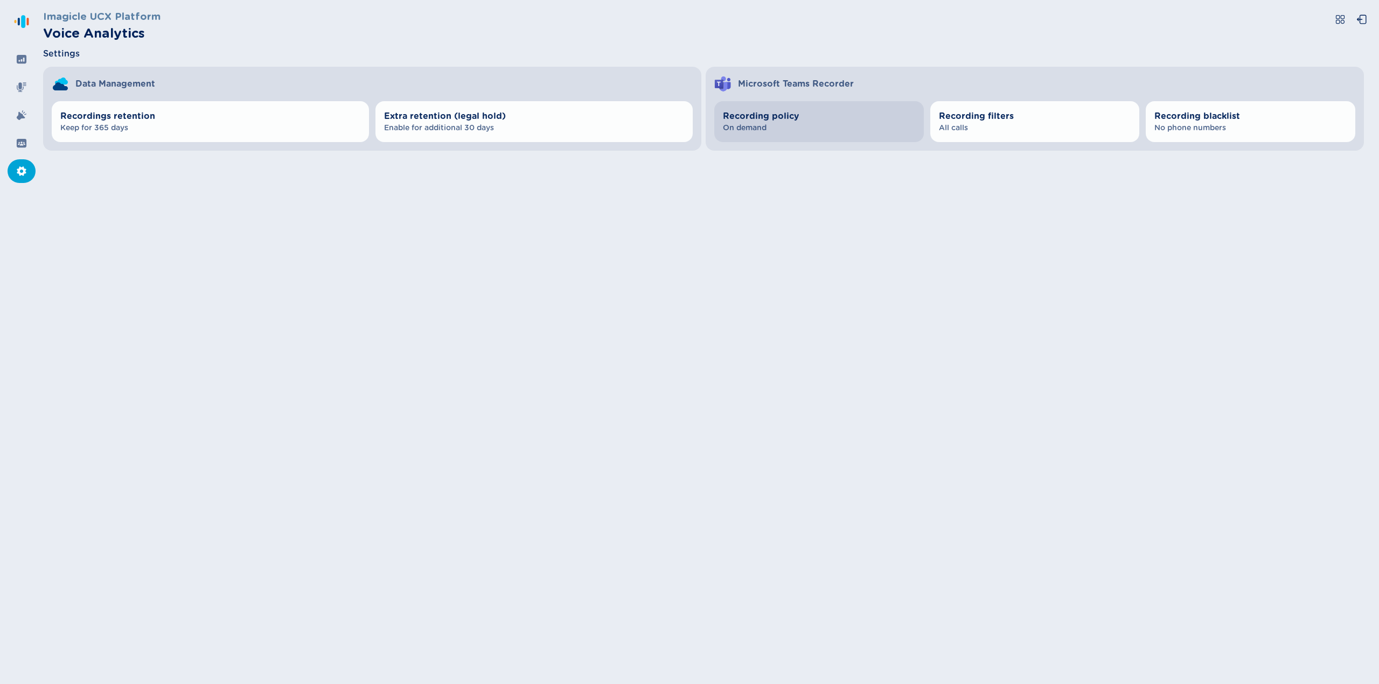
click at [786, 121] on span "Recording policy" at bounding box center [819, 116] width 192 height 13
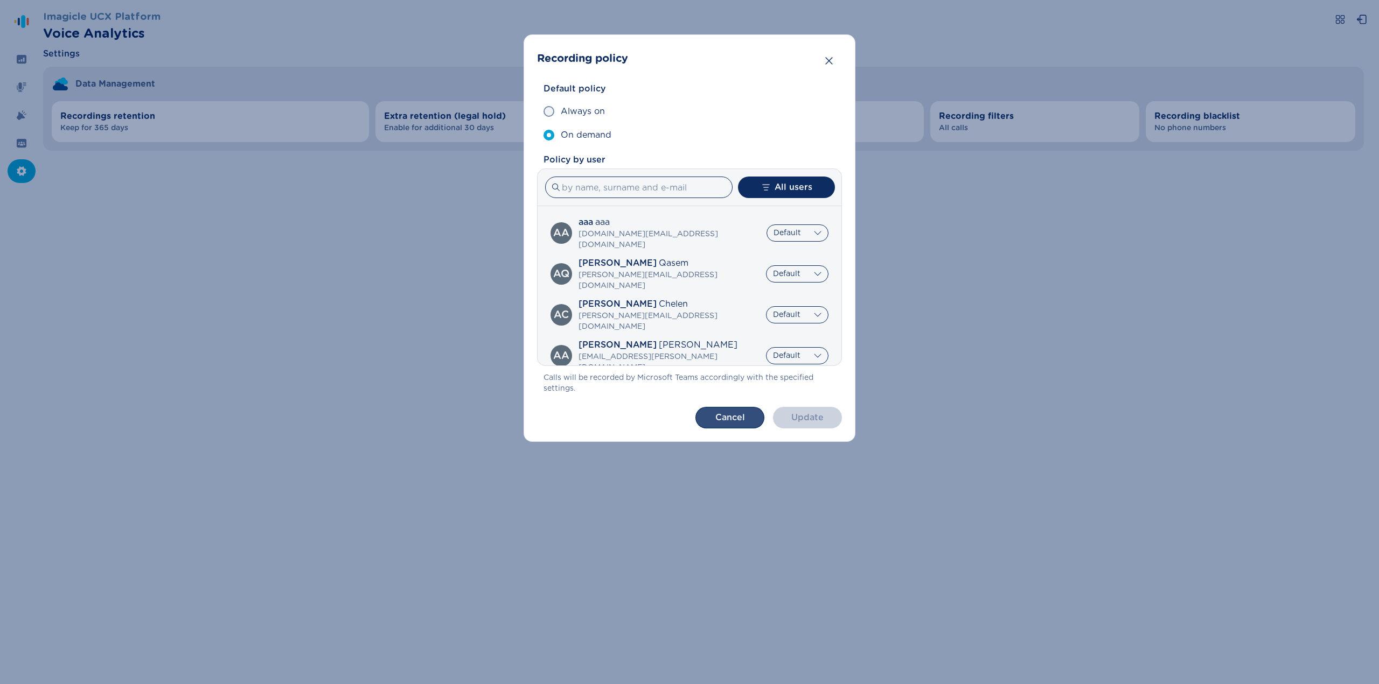
click at [734, 424] on button "Cancel" at bounding box center [729, 418] width 69 height 22
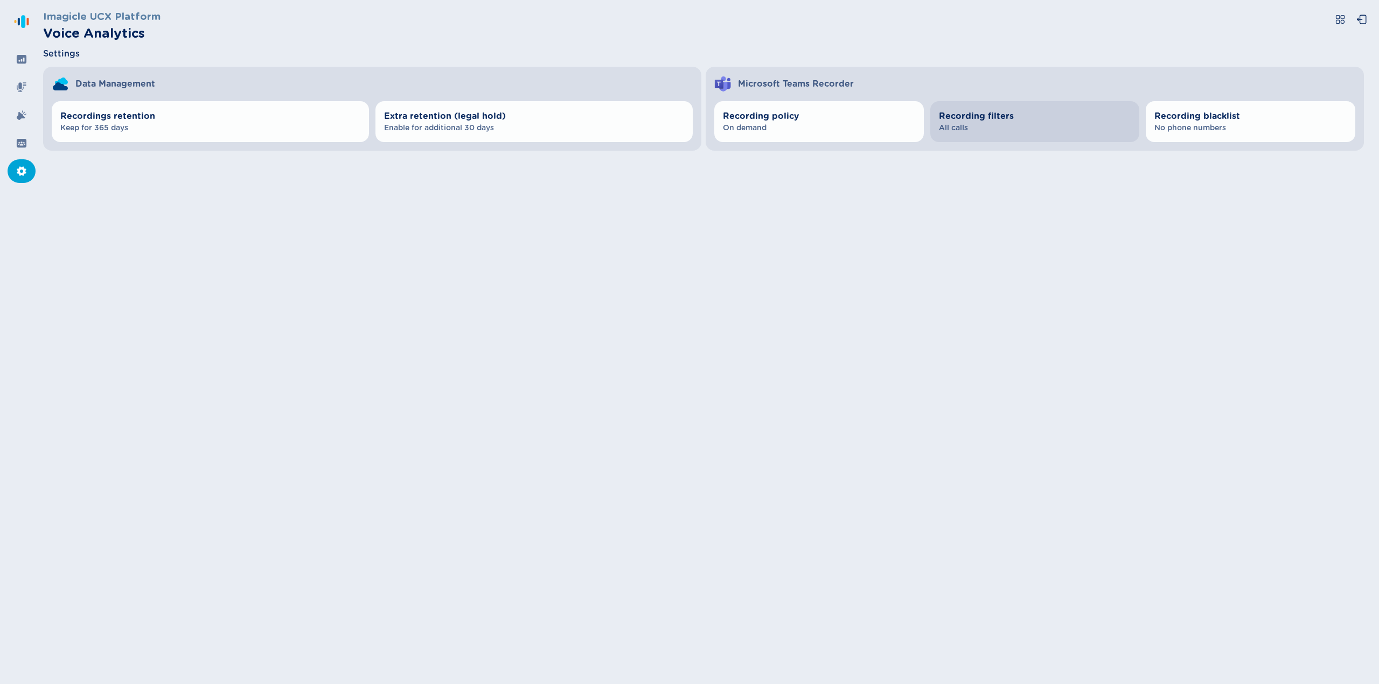
click at [980, 122] on span "Recording filters" at bounding box center [1035, 116] width 192 height 13
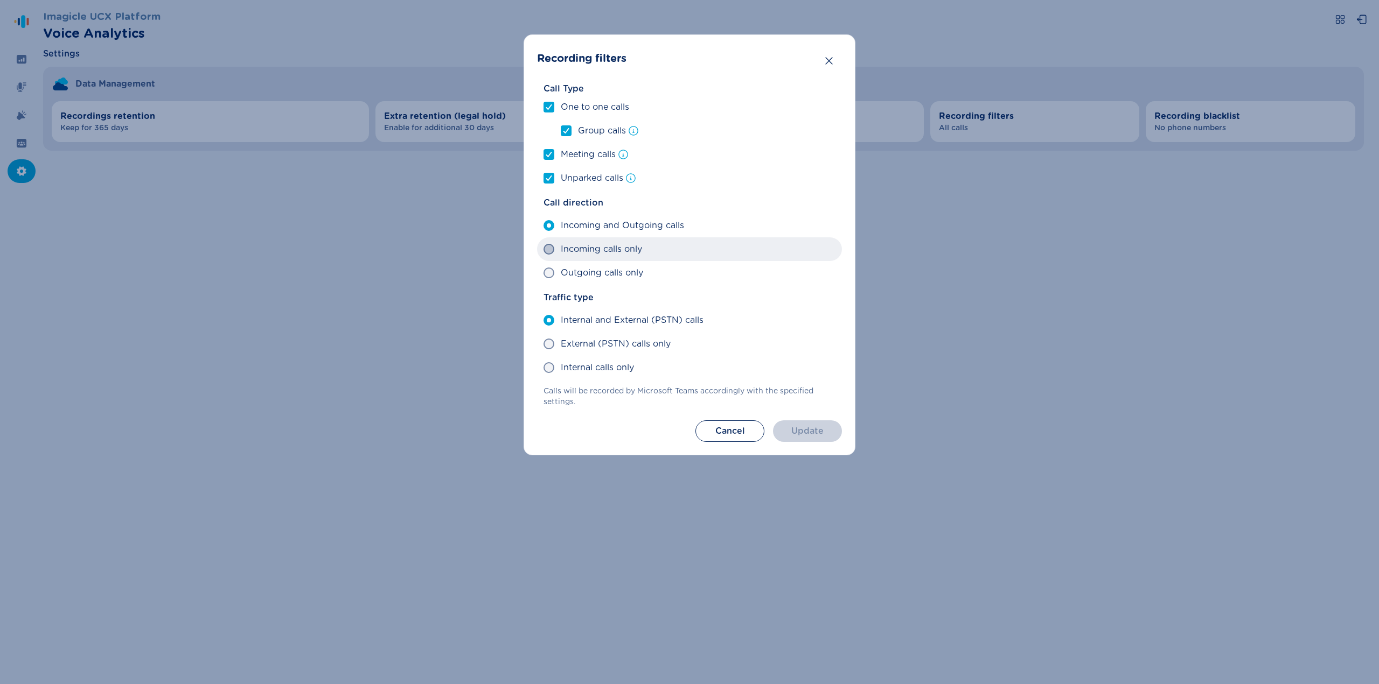
click at [545, 249] on span at bounding box center [548, 249] width 11 height 11
click at [543, 249] on input "Incoming calls only" at bounding box center [543, 249] width 1 height 1
radio input "true"
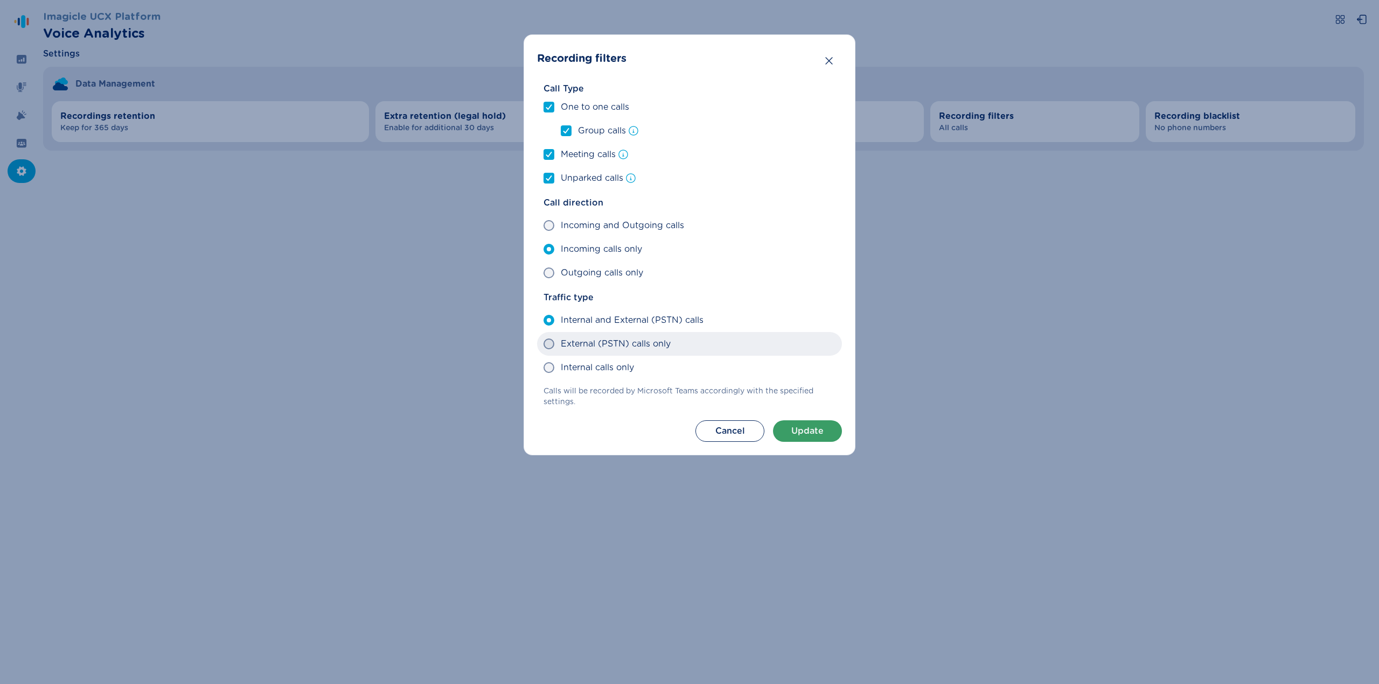
click at [548, 344] on span at bounding box center [548, 344] width 11 height 11
click at [543, 344] on input "External (PSTN) calls only" at bounding box center [543, 344] width 1 height 1
radio input "true"
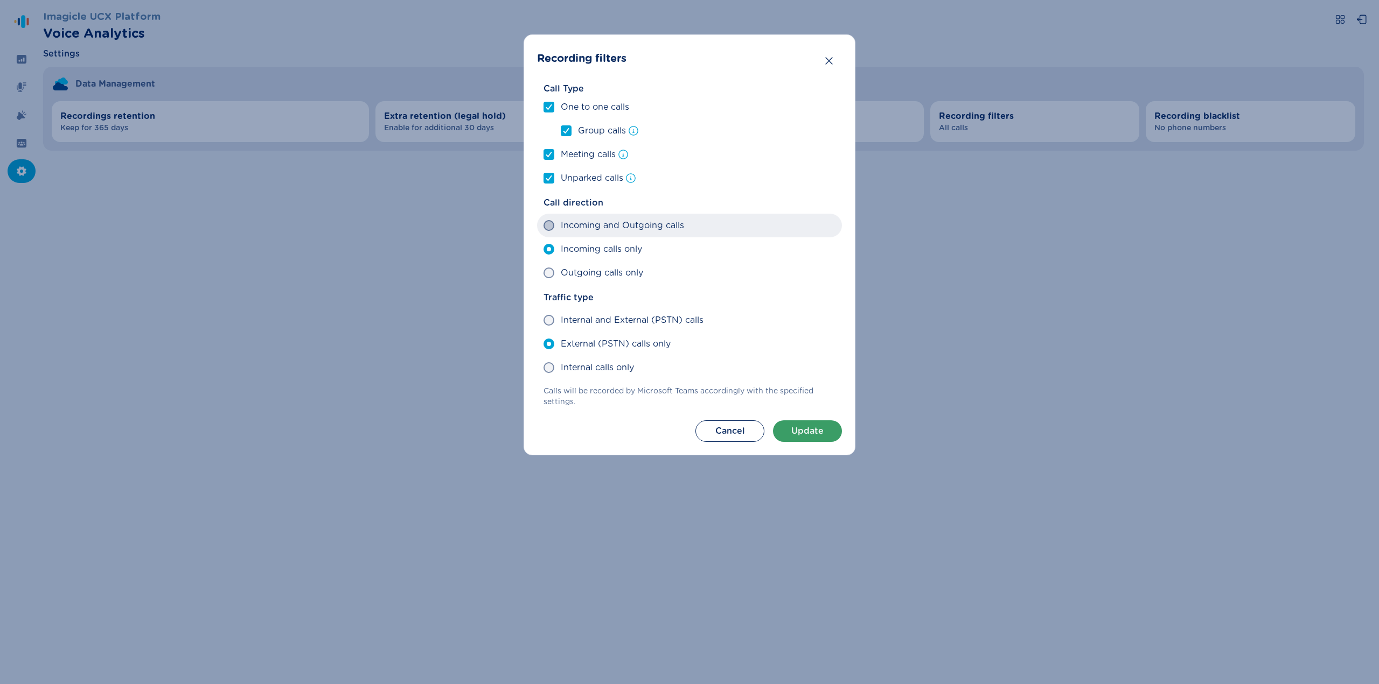
click at [547, 227] on span at bounding box center [548, 225] width 11 height 11
click at [543, 226] on input "Incoming and Outgoing calls" at bounding box center [543, 226] width 1 height 1
radio input "true"
click at [730, 426] on button "Cancel" at bounding box center [729, 432] width 69 height 22
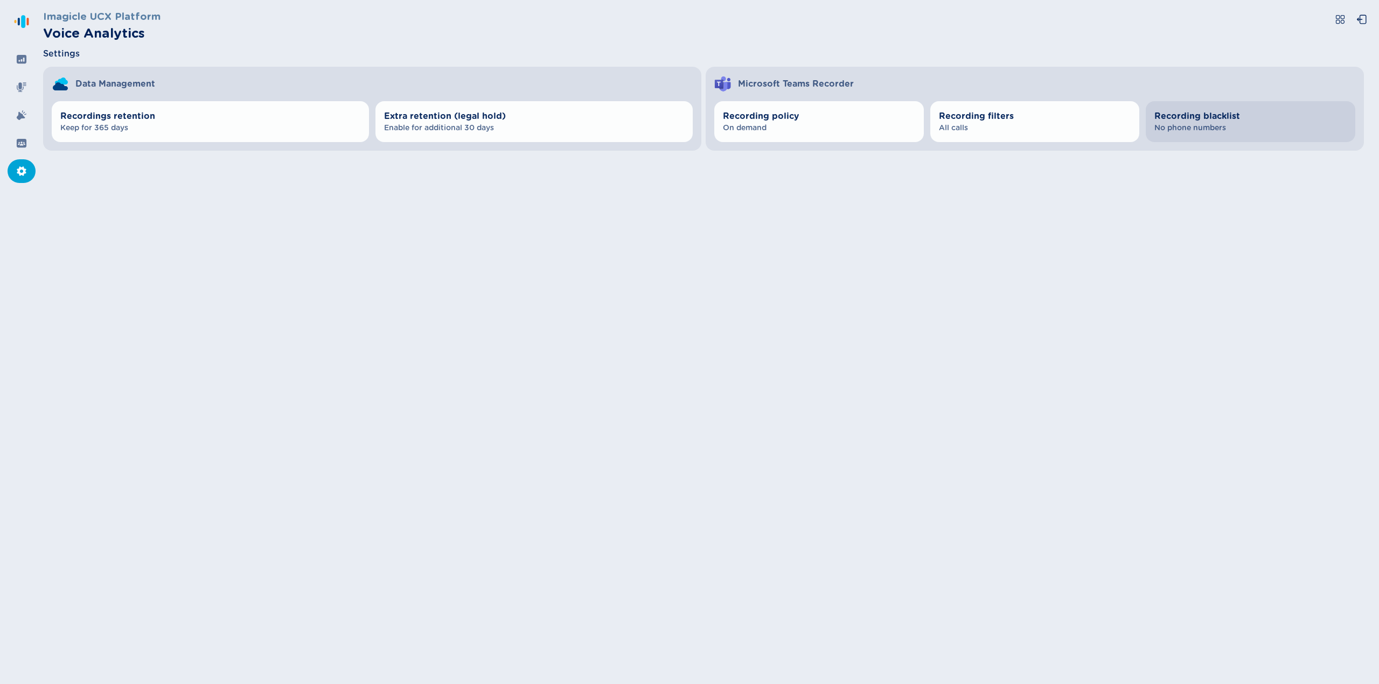
click at [1203, 122] on span "Recording blacklist" at bounding box center [1250, 116] width 192 height 13
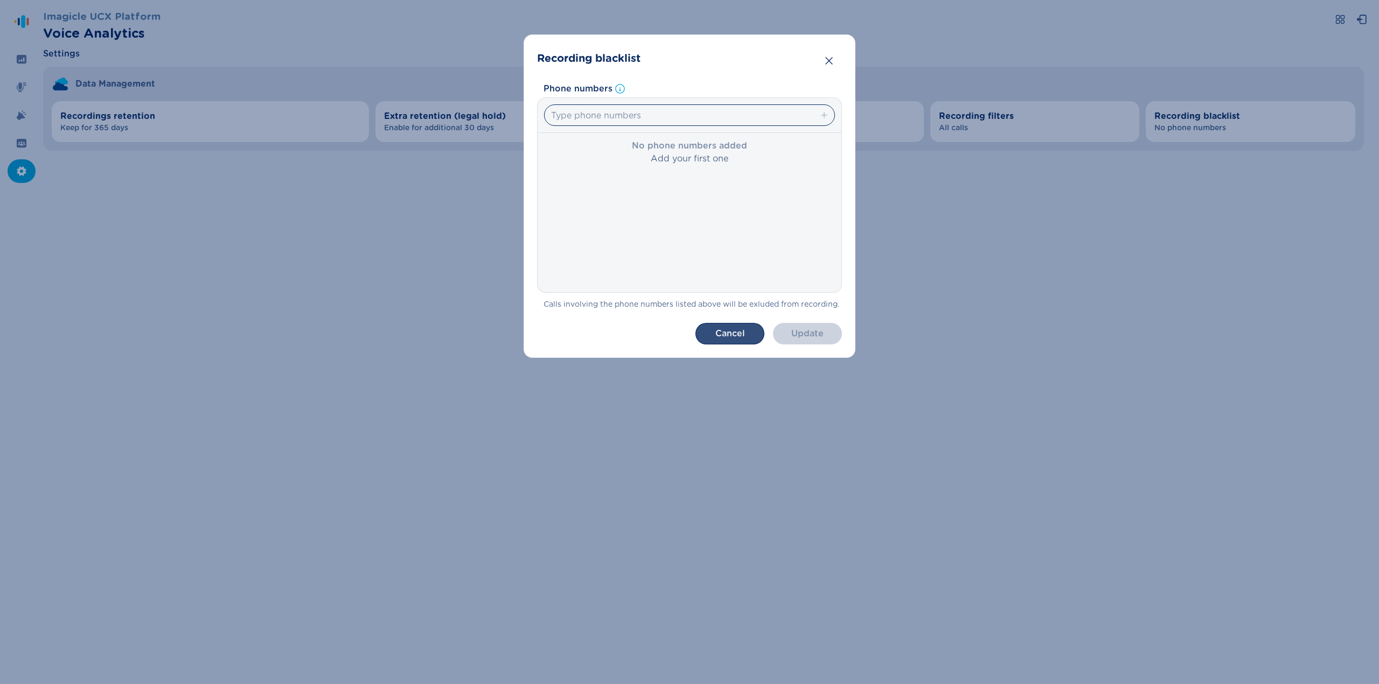
click at [741, 339] on button "Cancel" at bounding box center [729, 334] width 69 height 22
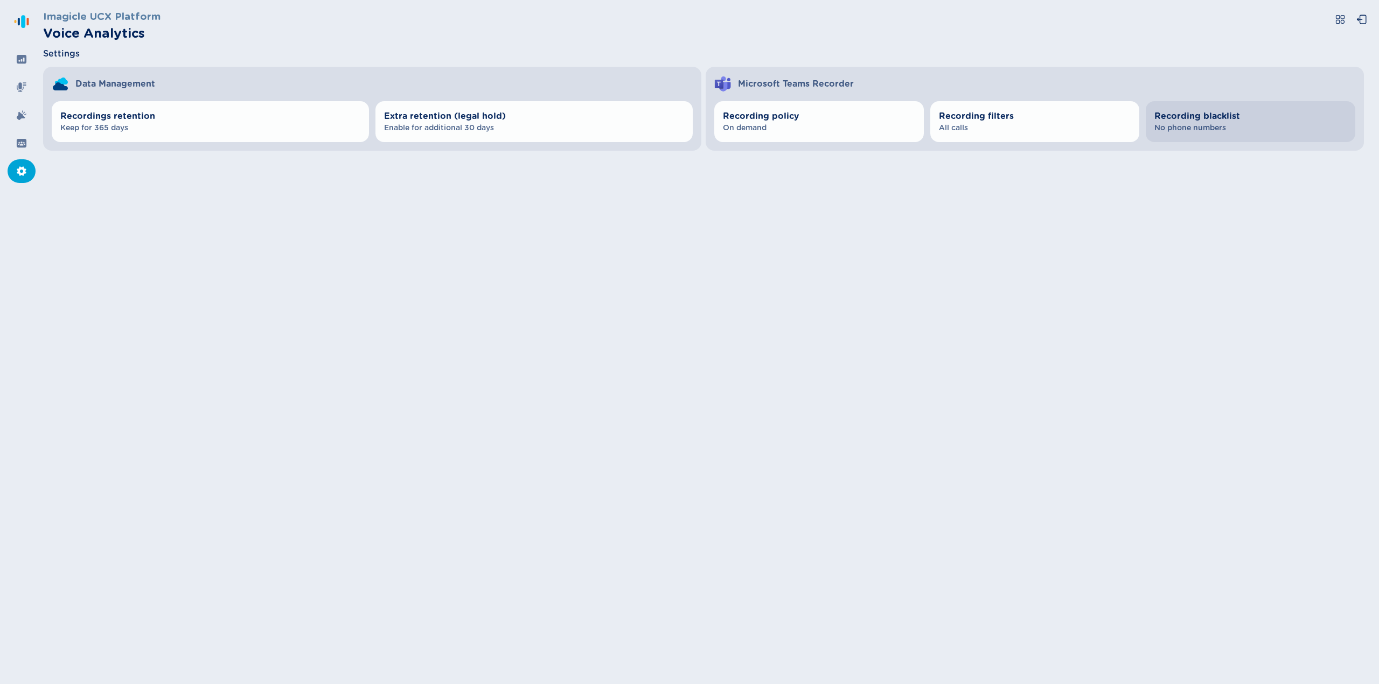
click at [1202, 120] on span "Recording blacklist" at bounding box center [1250, 116] width 192 height 13
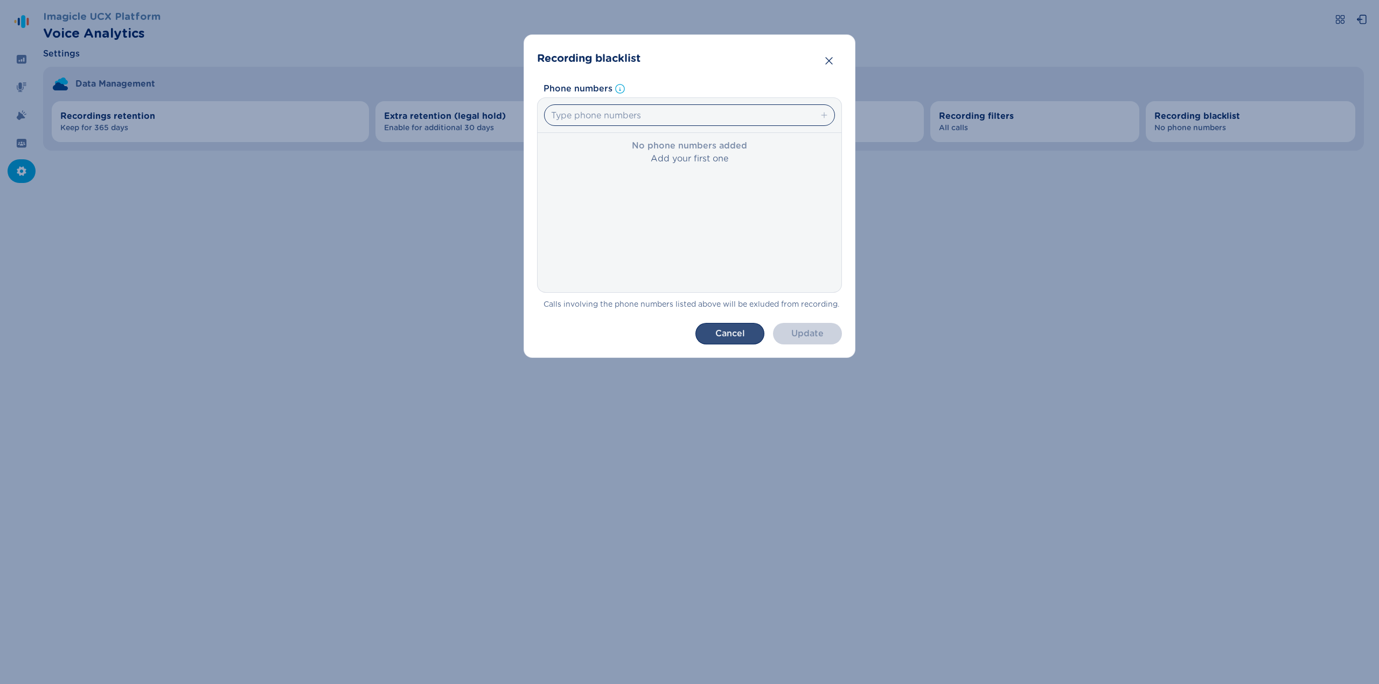
click at [724, 335] on button "Cancel" at bounding box center [729, 334] width 69 height 22
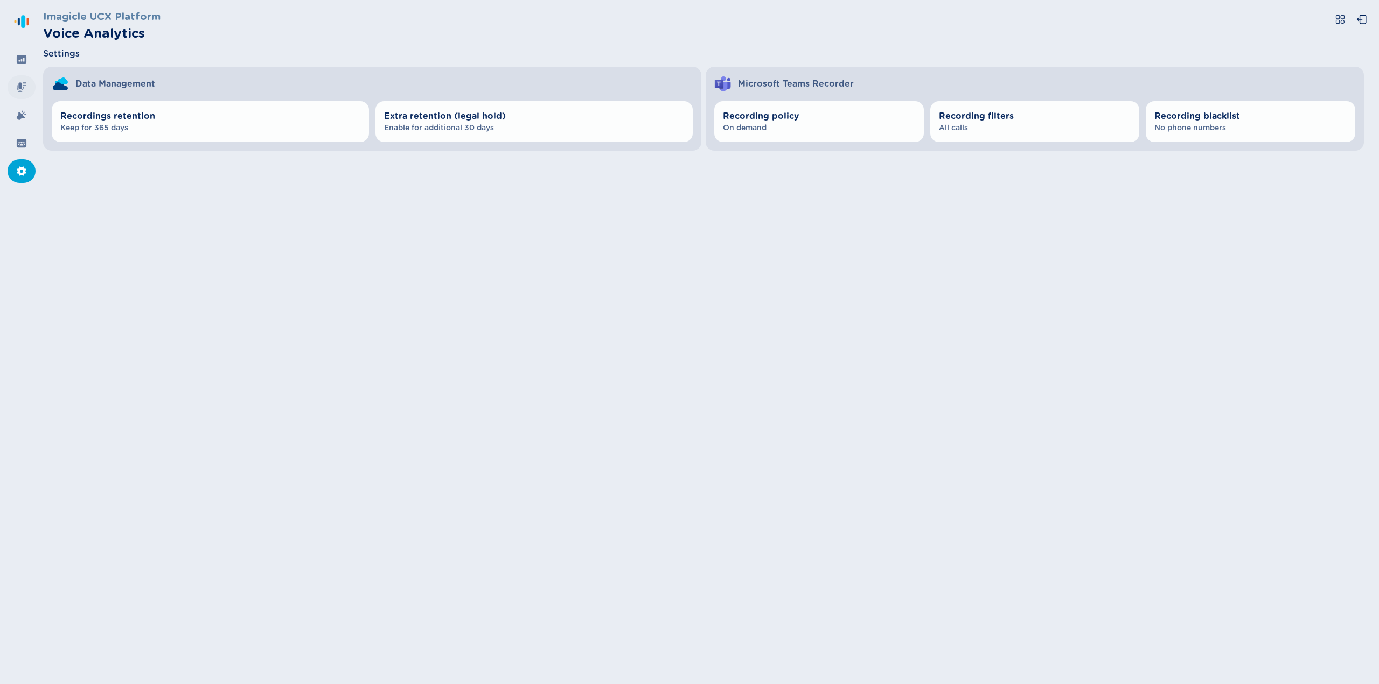
click at [25, 88] on icon at bounding box center [21, 87] width 11 height 11
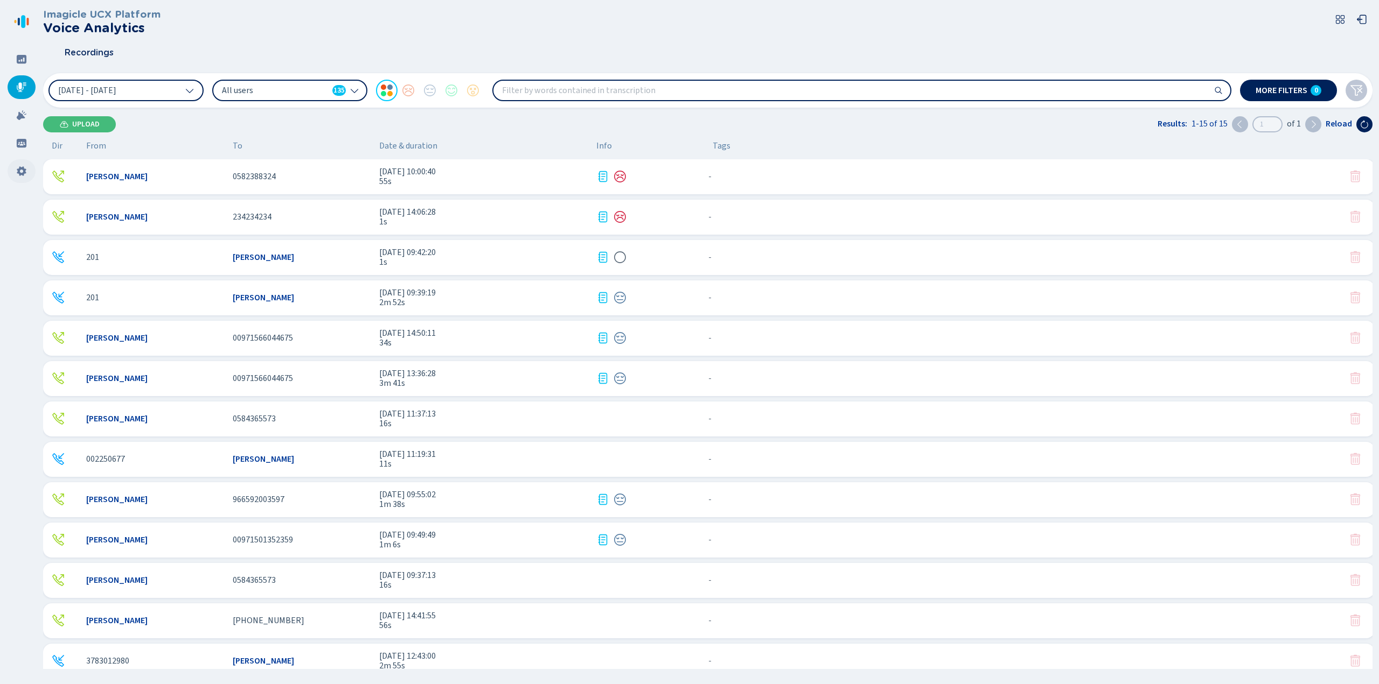
click at [19, 172] on icon at bounding box center [21, 171] width 9 height 10
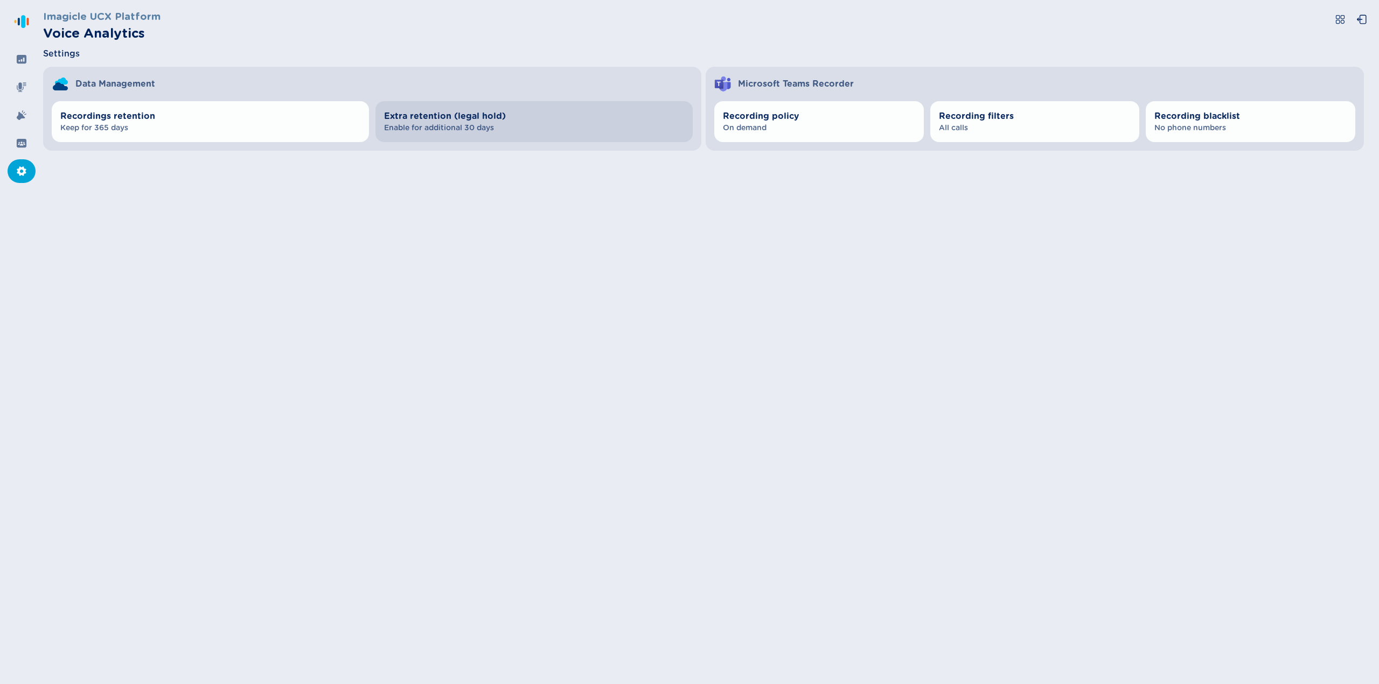
click at [448, 114] on span "Extra retention (legal hold)" at bounding box center [534, 116] width 300 height 13
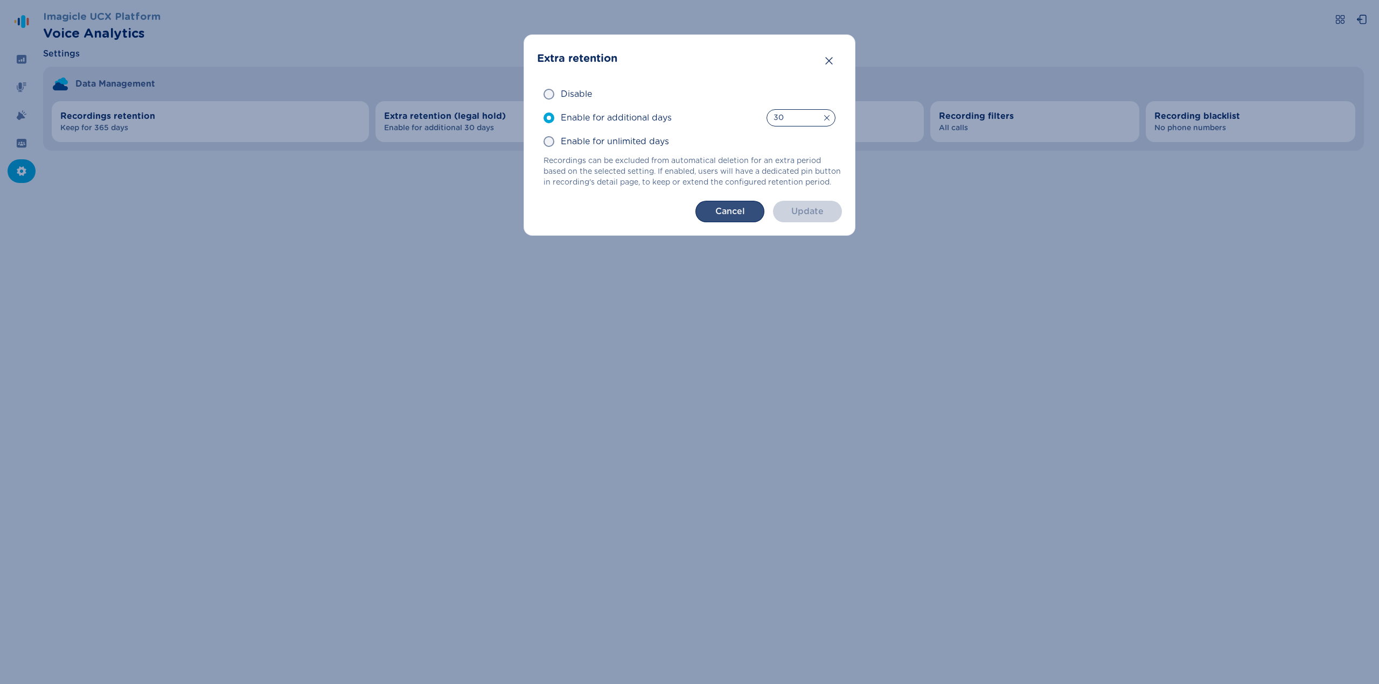
click at [716, 218] on button "Cancel" at bounding box center [729, 212] width 69 height 22
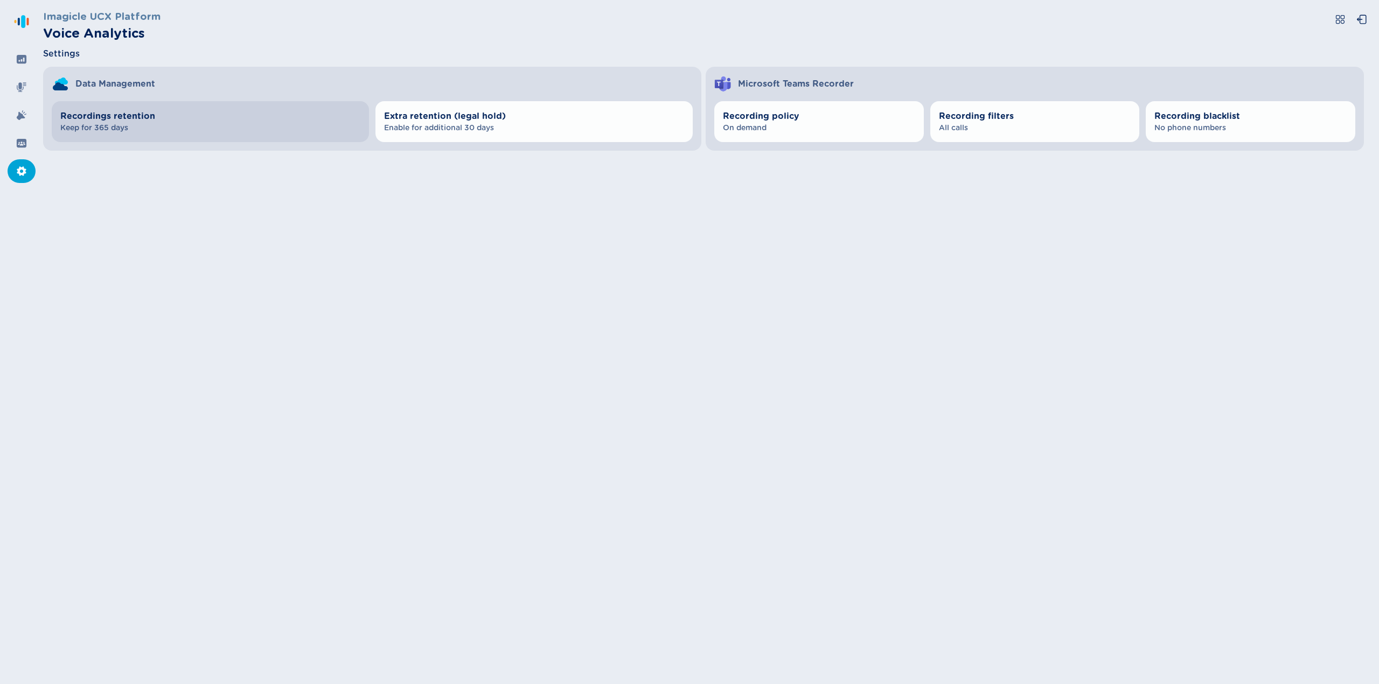
click at [273, 130] on span "Keep for 365 days" at bounding box center [210, 128] width 300 height 11
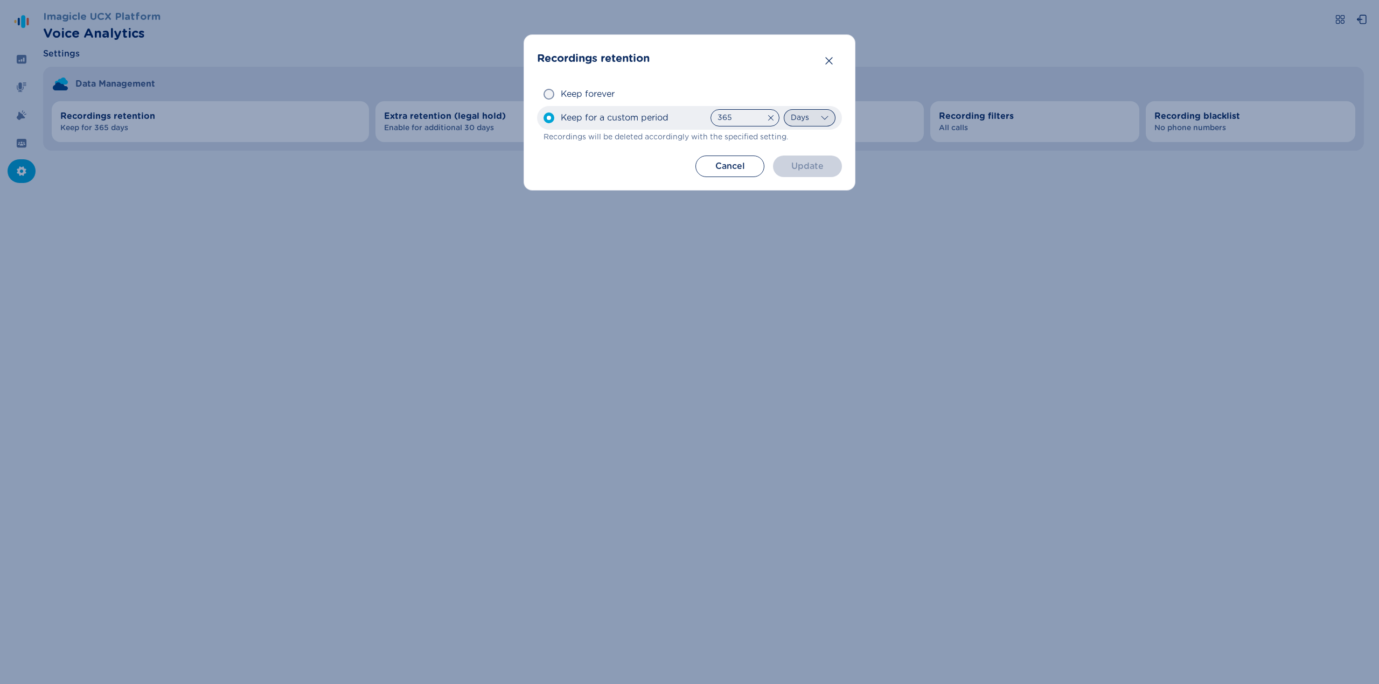
click at [809, 118] on select "Days Hours" at bounding box center [809, 117] width 52 height 17
click at [543, 118] on input "Keep for a custom period 365 Invalid number, days must be greater than 0 Days H…" at bounding box center [543, 118] width 1 height 1
select select "hours"
click at [783, 109] on select "Days Hours" at bounding box center [809, 117] width 52 height 17
click at [543, 118] on input "Keep for a custom period 365 Invalid number, days must be greater than 0 Days H…" at bounding box center [543, 118] width 1 height 1
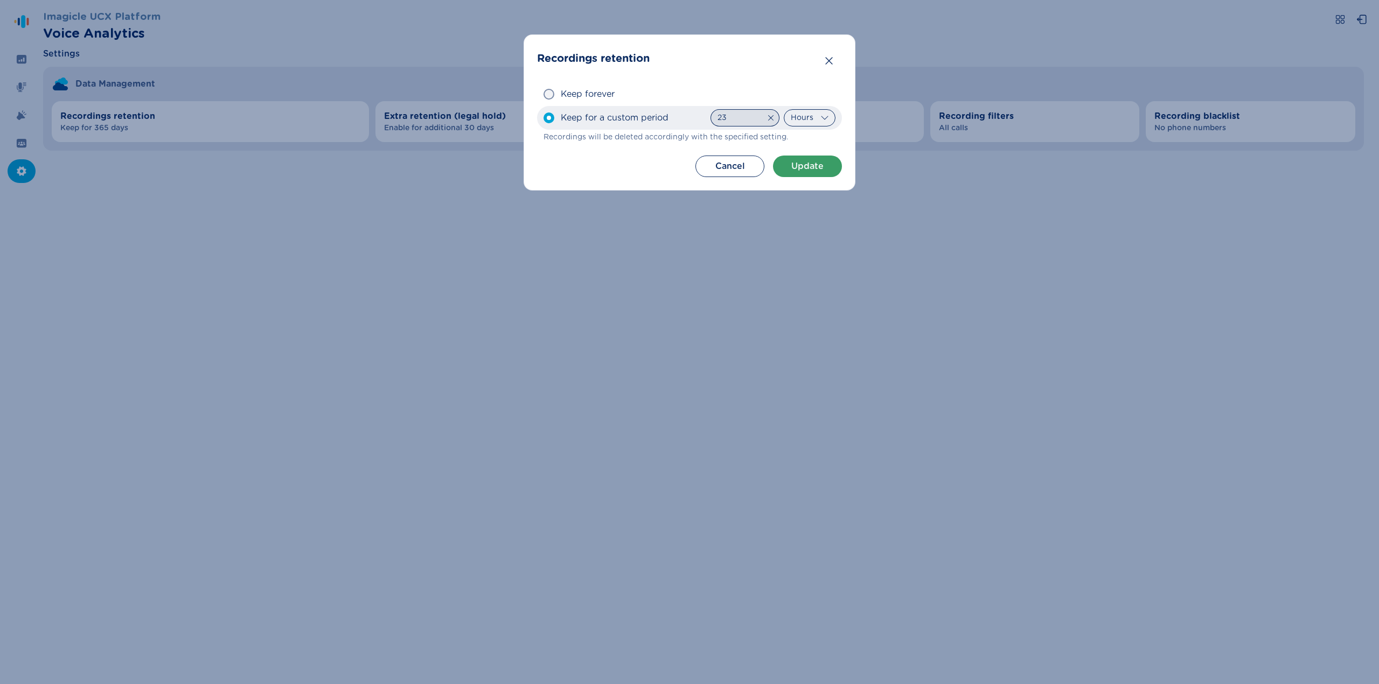
click at [732, 116] on input "23" at bounding box center [744, 117] width 69 height 17
click at [543, 118] on input "Keep for a custom period 23 Invalid number, hours must be between 1 and 23 Days…" at bounding box center [543, 118] width 1 height 1
type input "2"
type input "1"
click at [548, 98] on span at bounding box center [548, 94] width 11 height 11
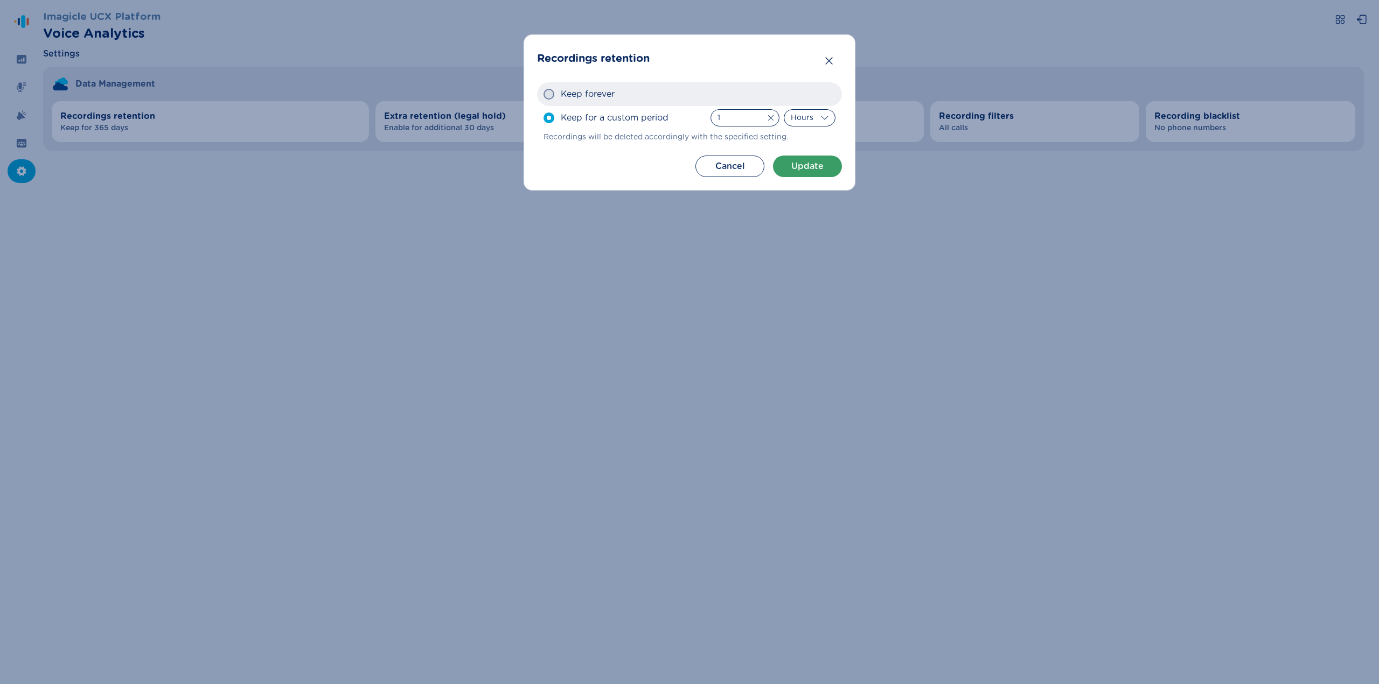
click at [543, 95] on input "Keep forever" at bounding box center [543, 94] width 1 height 1
radio input "true"
click at [807, 166] on button "Update" at bounding box center [807, 167] width 69 height 22
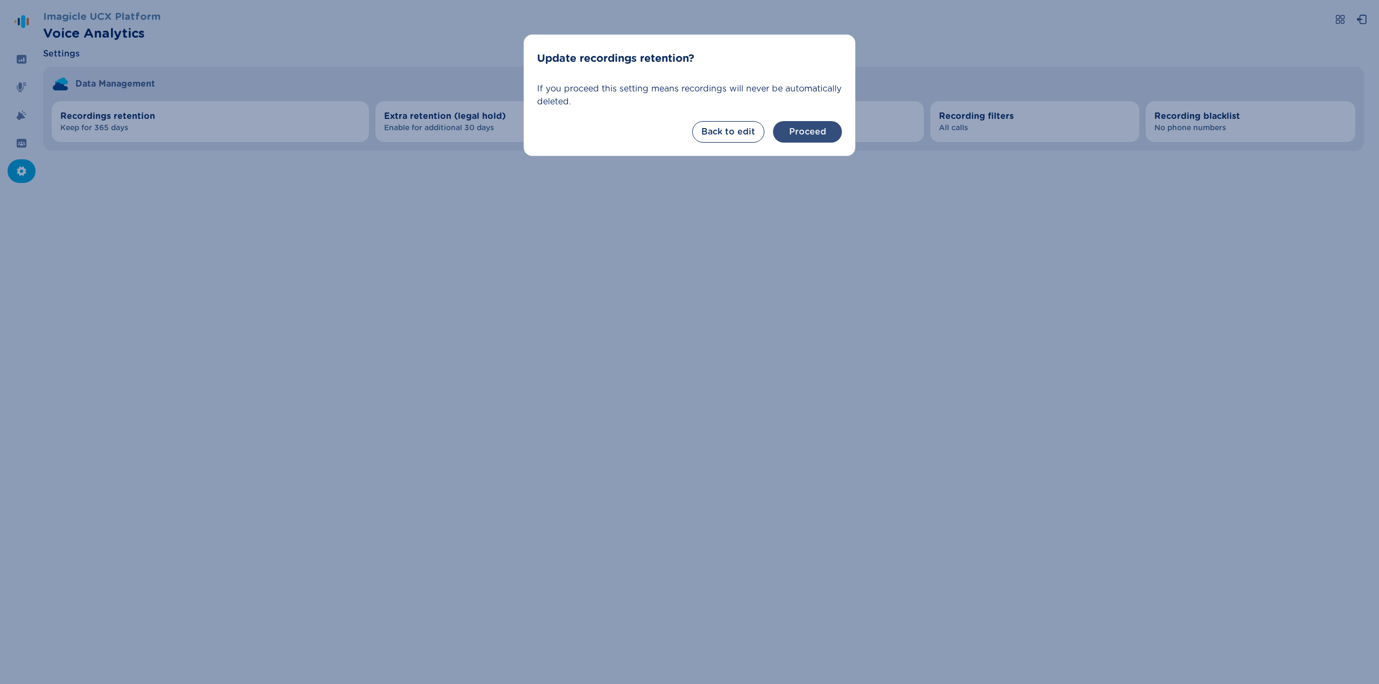
click at [826, 130] on button "Proceed" at bounding box center [807, 132] width 69 height 22
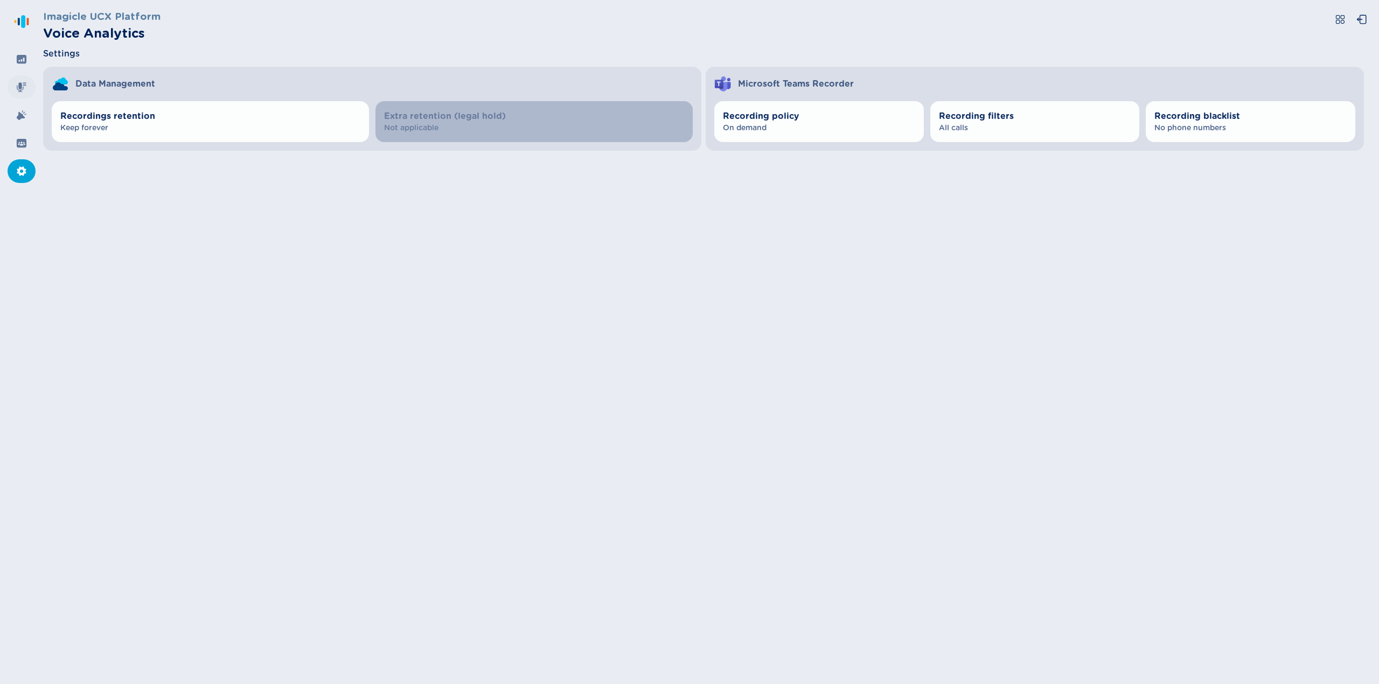
click at [27, 85] on div at bounding box center [22, 87] width 28 height 24
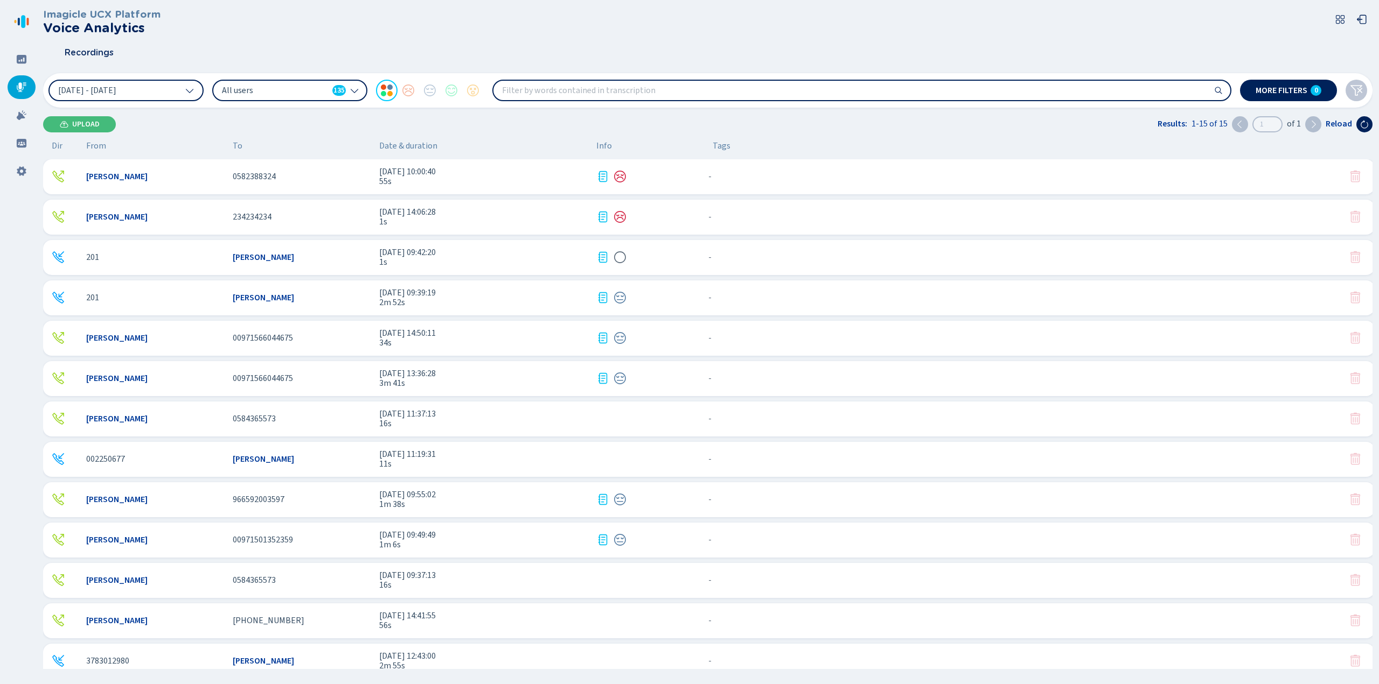
click at [1236, 20] on div "Imagicle UCX Platform Voice Analytics" at bounding box center [707, 22] width 1329 height 26
click at [1369, 127] on button at bounding box center [1364, 124] width 16 height 16
